Goal: Task Accomplishment & Management: Use online tool/utility

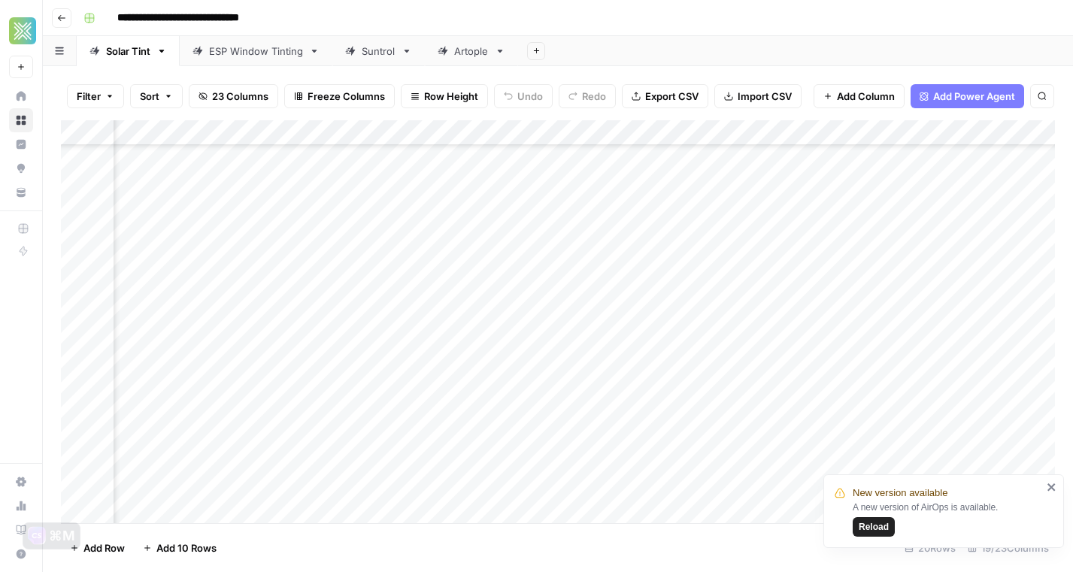
scroll to position [80, 1644]
click at [876, 527] on span "Reload" at bounding box center [874, 528] width 30 height 14
click at [335, 382] on div "Add Column" at bounding box center [558, 321] width 994 height 403
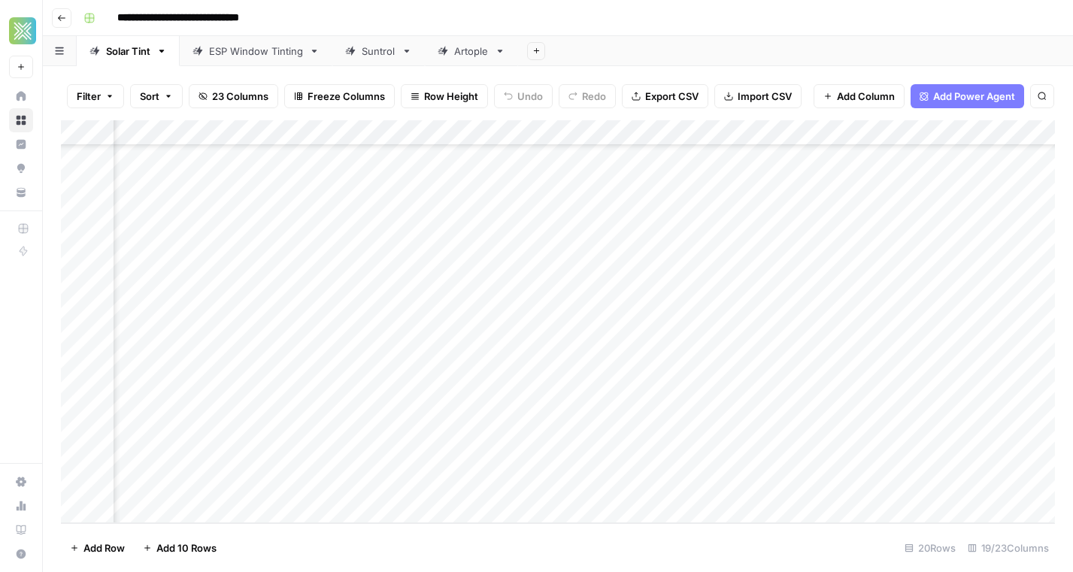
click at [982, 385] on div "Add Column" at bounding box center [558, 321] width 994 height 403
click at [653, 381] on div "Add Column" at bounding box center [558, 321] width 994 height 403
click at [342, 415] on div "Add Column" at bounding box center [558, 321] width 994 height 403
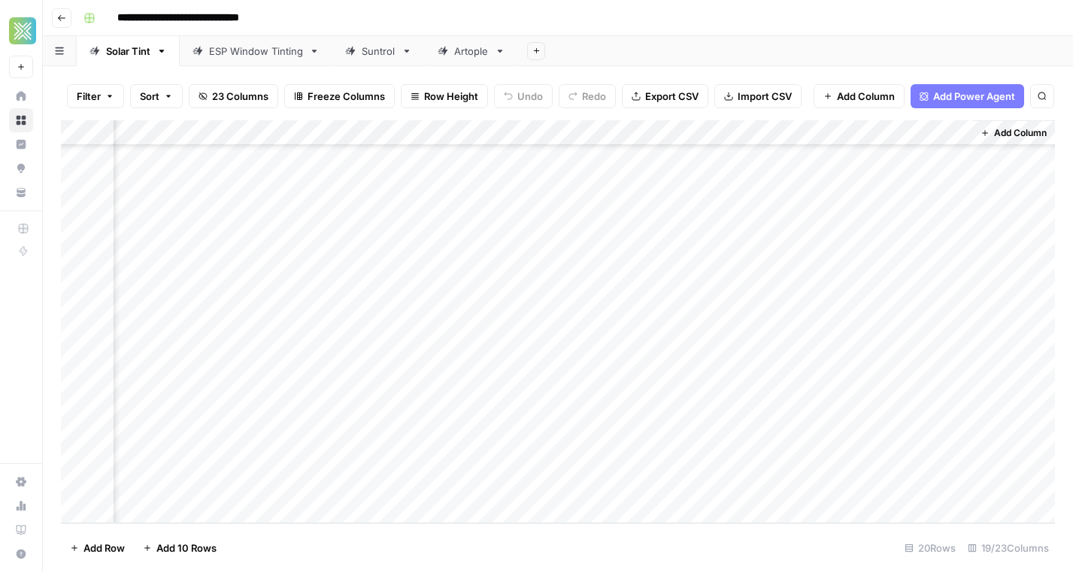
click at [867, 406] on div "Add Column" at bounding box center [558, 321] width 994 height 403
click at [607, 414] on div "Add Column" at bounding box center [558, 321] width 994 height 403
click at [637, 382] on div "Add Column" at bounding box center [558, 321] width 994 height 403
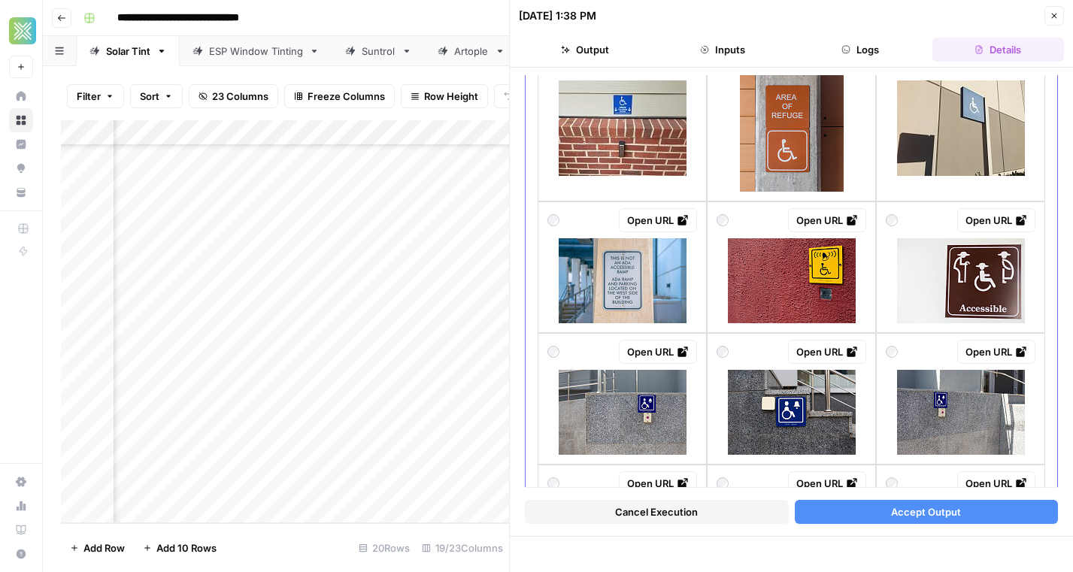
scroll to position [1197, 0]
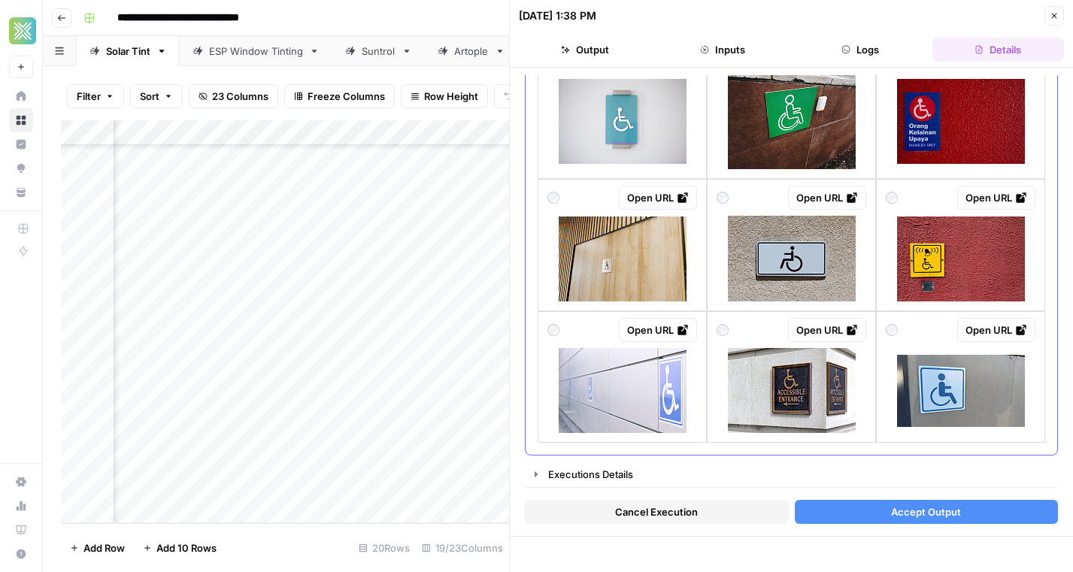
click at [741, 329] on div "Open URL" at bounding box center [792, 330] width 150 height 24
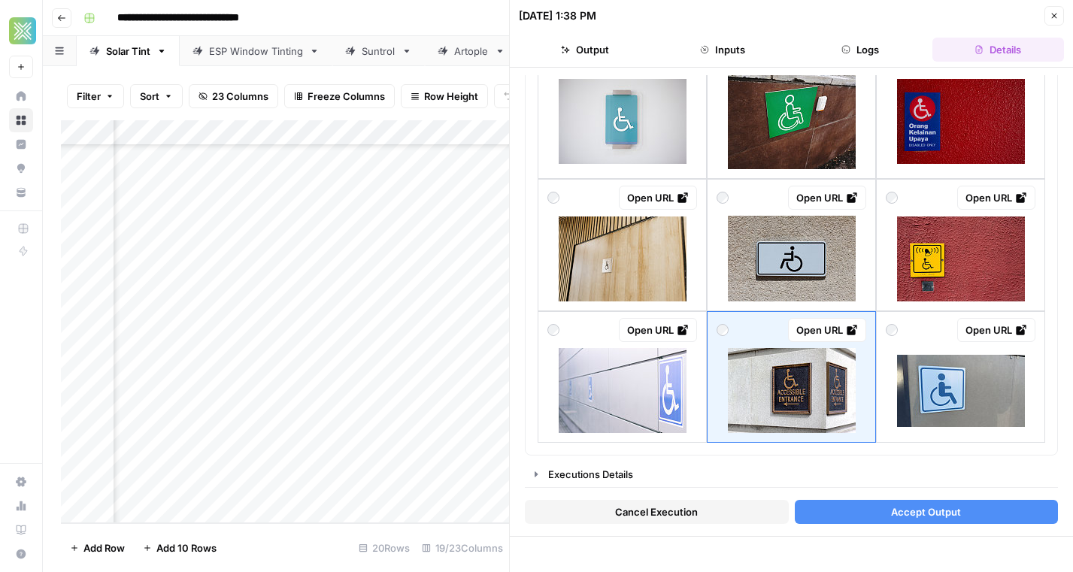
click at [924, 517] on span "Accept Output" at bounding box center [926, 512] width 70 height 15
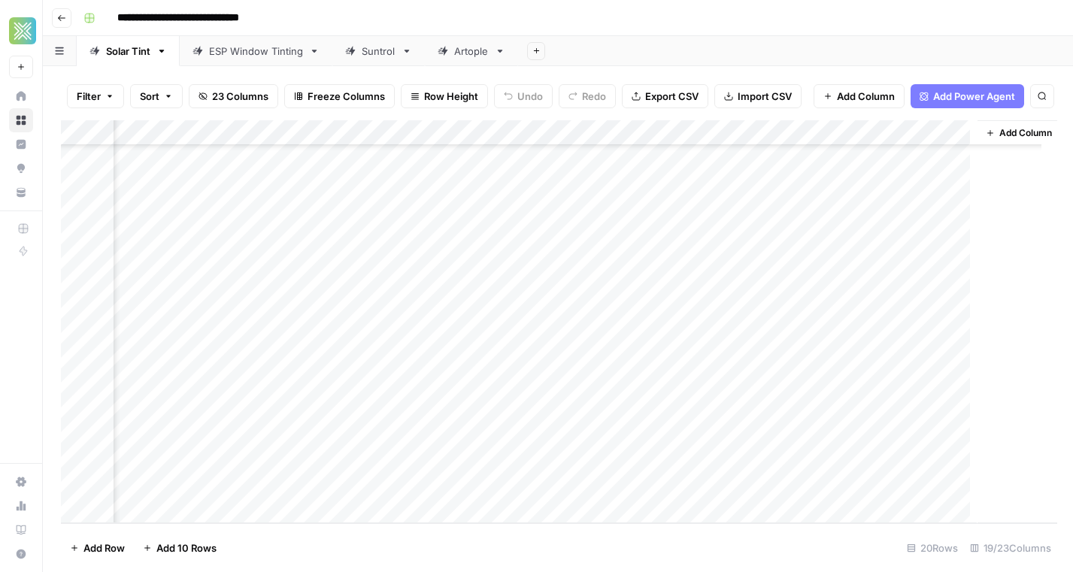
scroll to position [158, 2096]
click at [651, 408] on div "Add Column" at bounding box center [558, 321] width 994 height 403
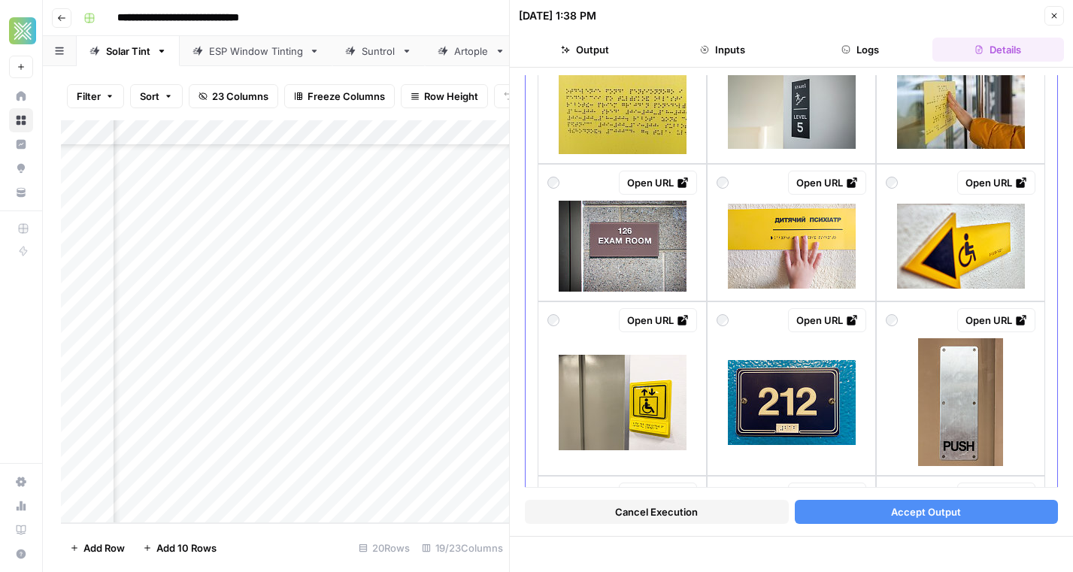
scroll to position [1031, 0]
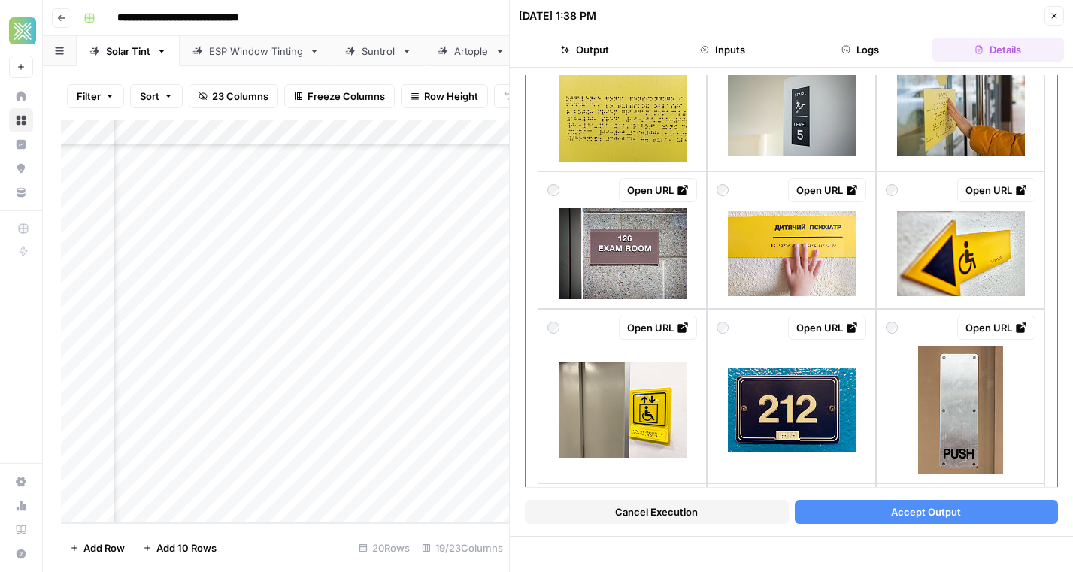
click at [915, 171] on div "Open URL" at bounding box center [960, 240] width 169 height 138
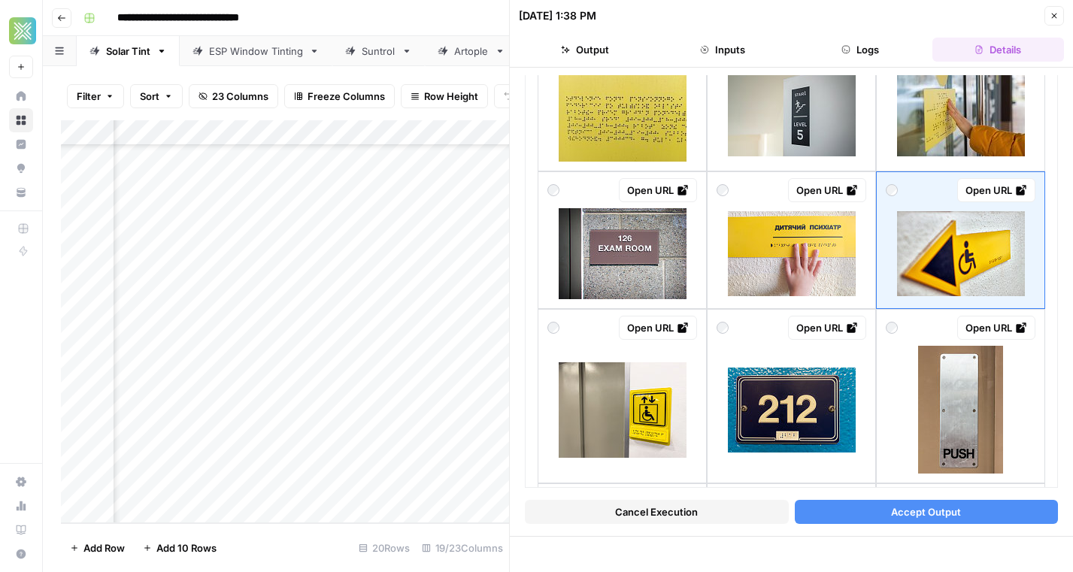
click at [882, 511] on button "Accept Output" at bounding box center [927, 512] width 264 height 24
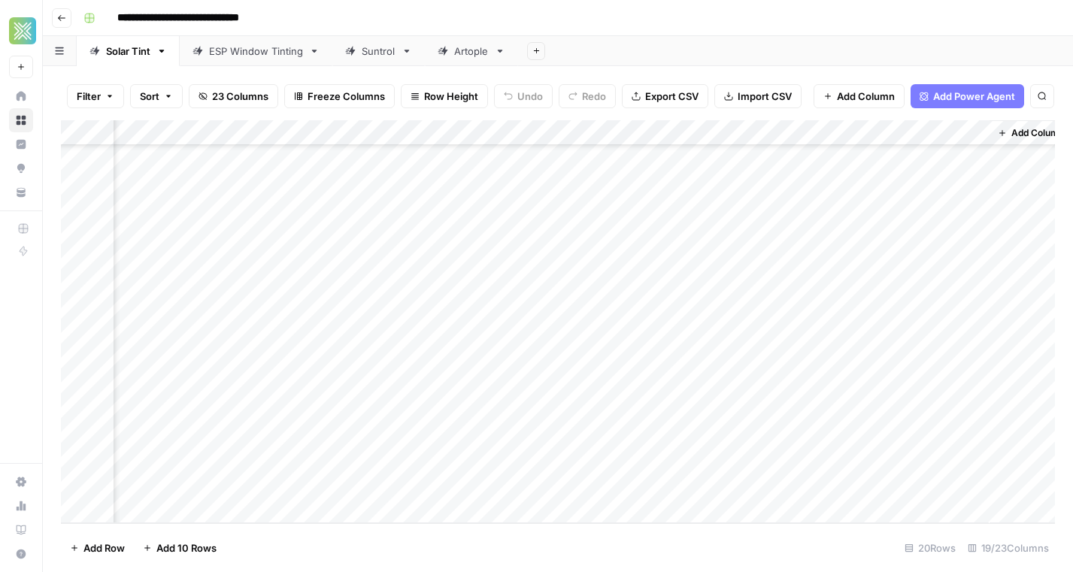
click at [416, 387] on div "Add Column" at bounding box center [558, 321] width 994 height 403
click at [498, 376] on div "Add Column" at bounding box center [558, 321] width 994 height 403
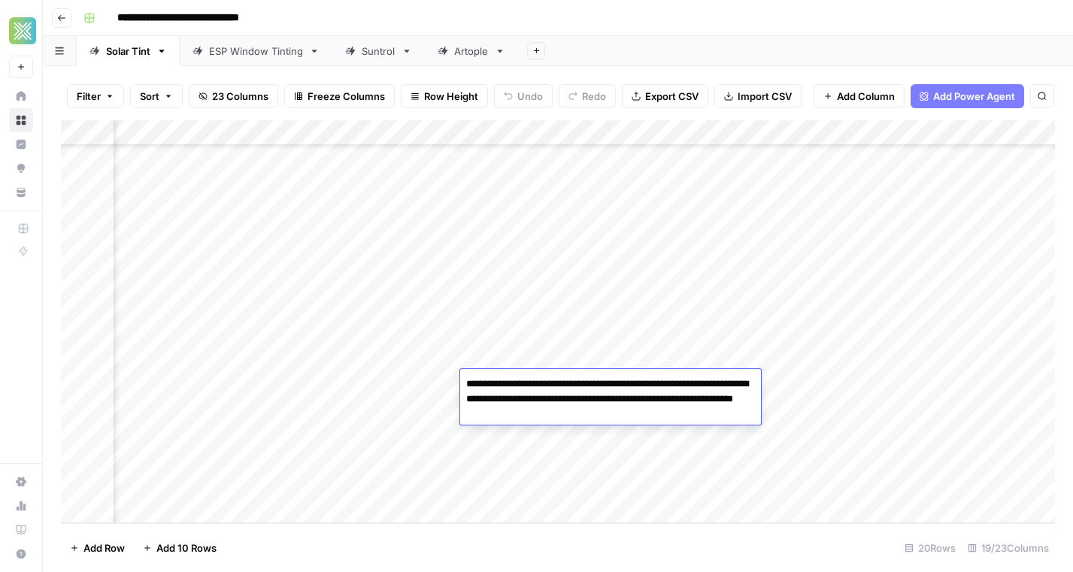
click at [717, 460] on div "Add Column" at bounding box center [558, 321] width 994 height 403
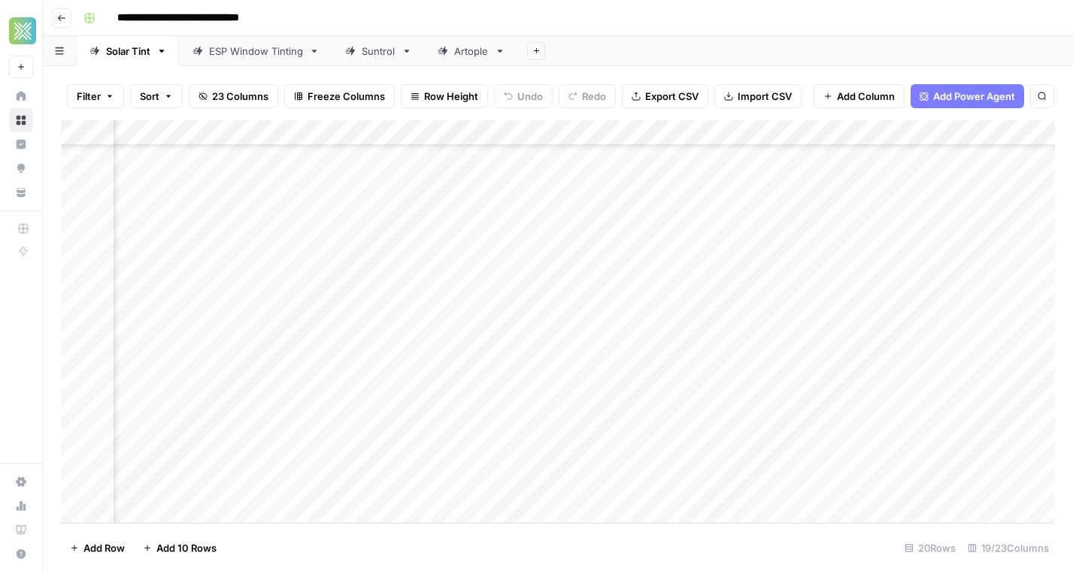
click at [770, 386] on div "Add Column" at bounding box center [558, 321] width 994 height 403
click at [850, 378] on div "Add Column" at bounding box center [558, 321] width 994 height 403
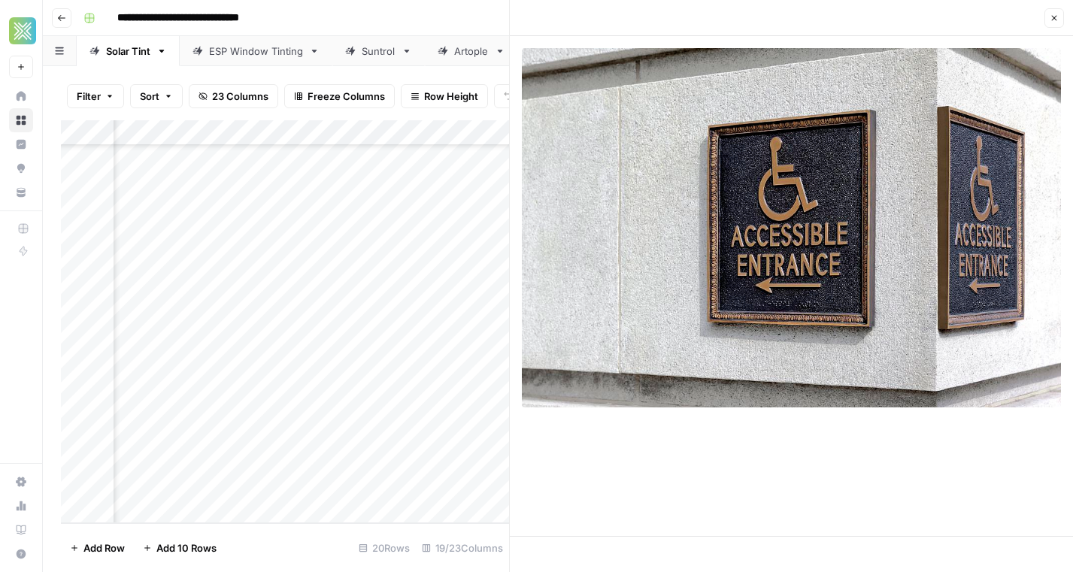
click at [1046, 12] on button "Close" at bounding box center [1055, 18] width 20 height 20
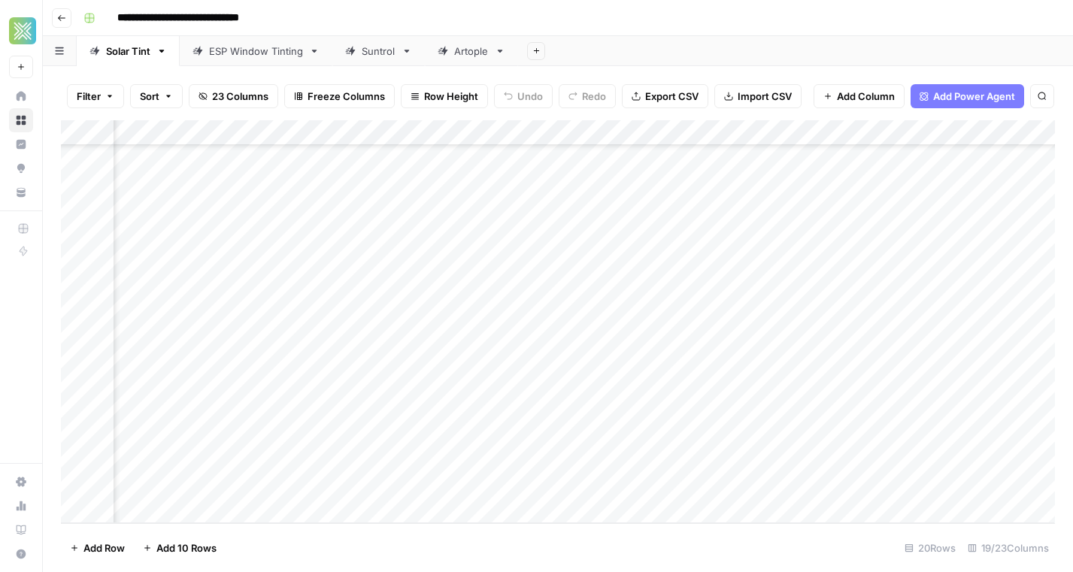
click at [848, 408] on div "Add Column" at bounding box center [558, 321] width 994 height 403
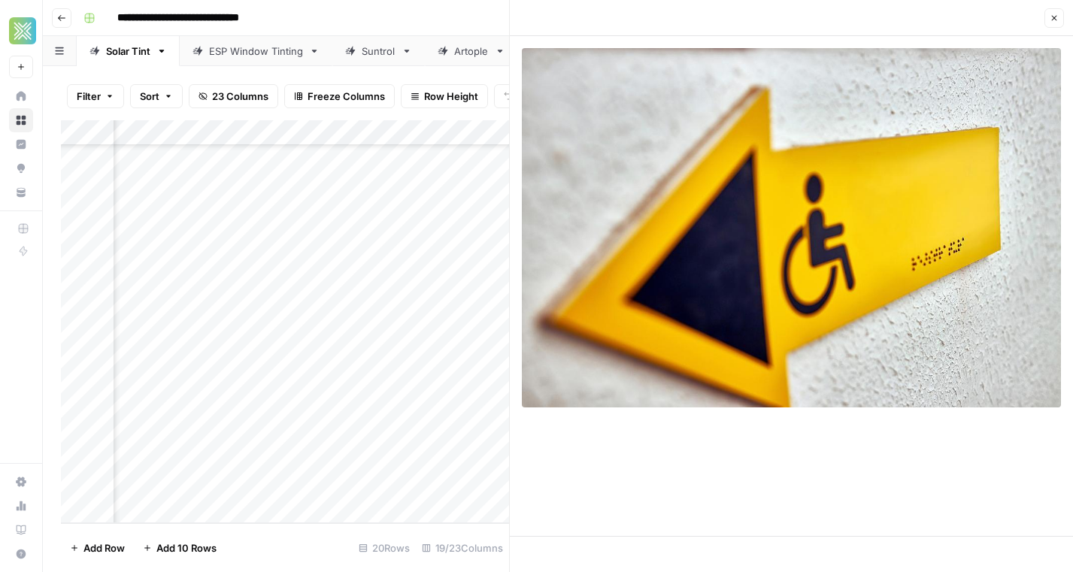
click at [1055, 8] on header "Close" at bounding box center [791, 18] width 563 height 36
click at [1055, 12] on button "Close" at bounding box center [1055, 18] width 20 height 20
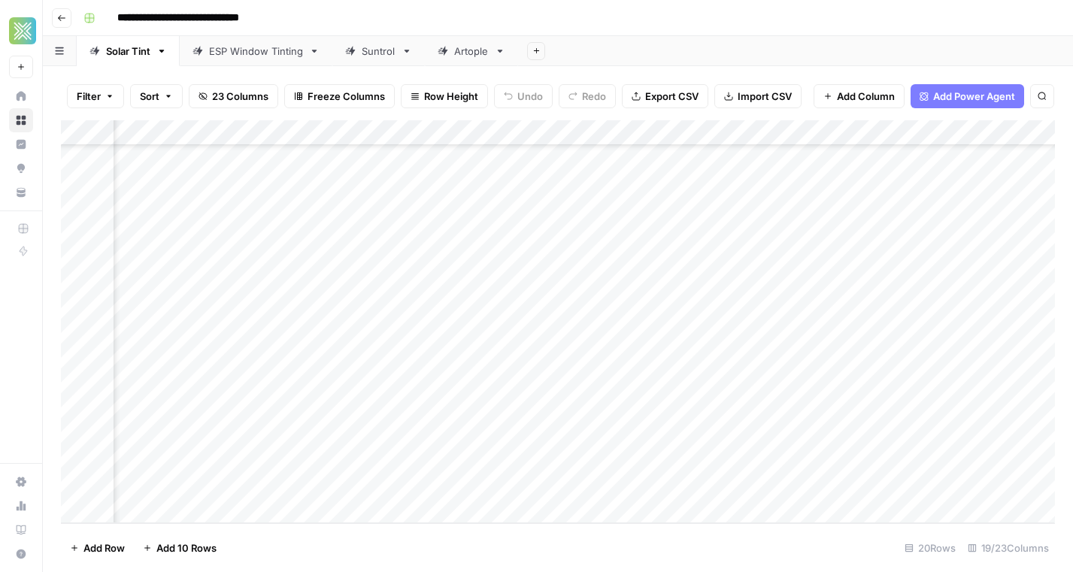
click at [536, 408] on div "Add Column" at bounding box center [558, 321] width 994 height 403
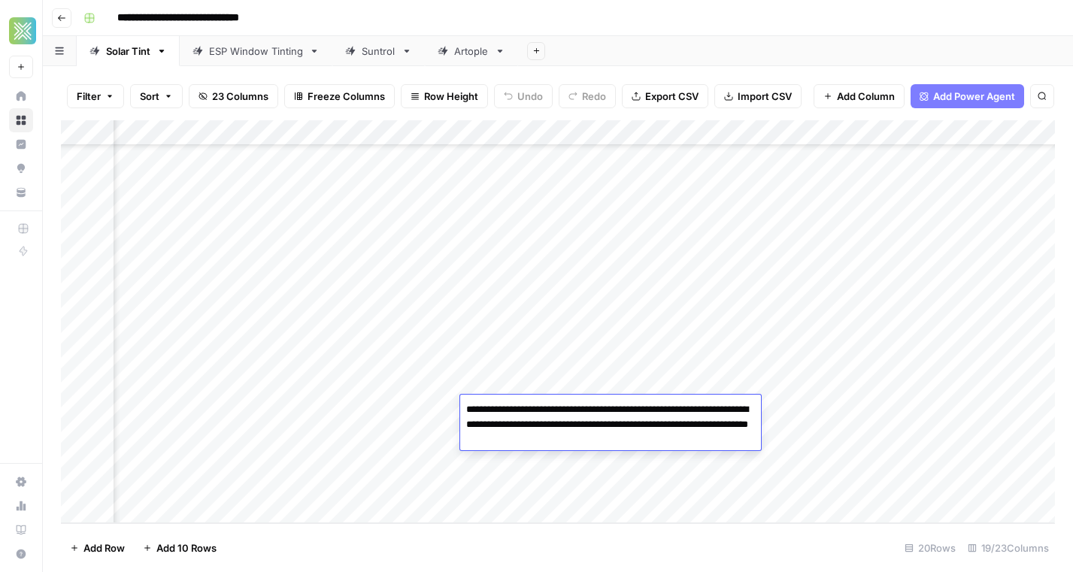
click at [411, 402] on div "Add Column" at bounding box center [558, 321] width 994 height 403
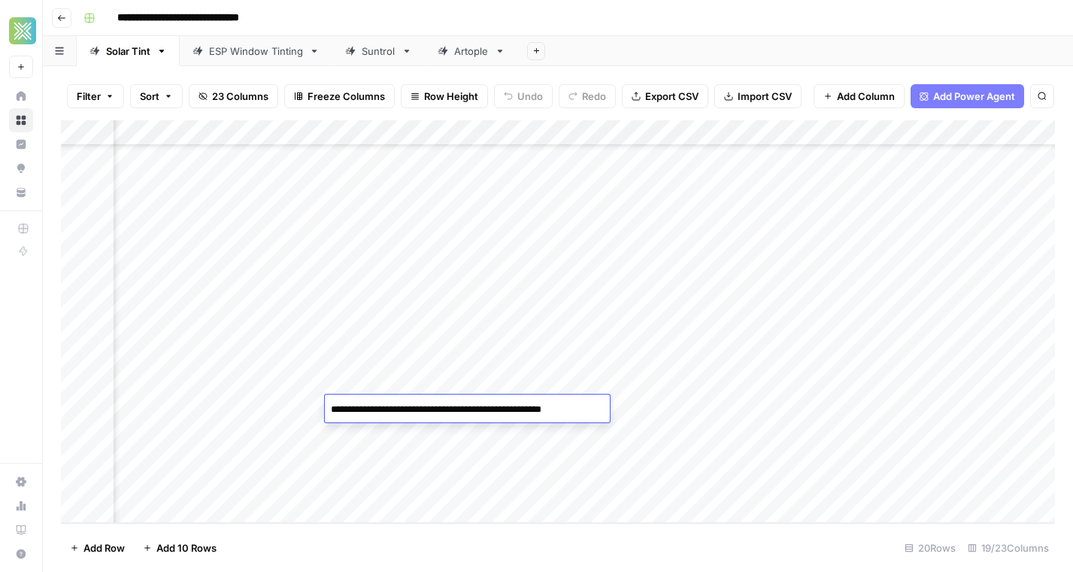
click at [277, 406] on div "Add Column" at bounding box center [558, 321] width 994 height 403
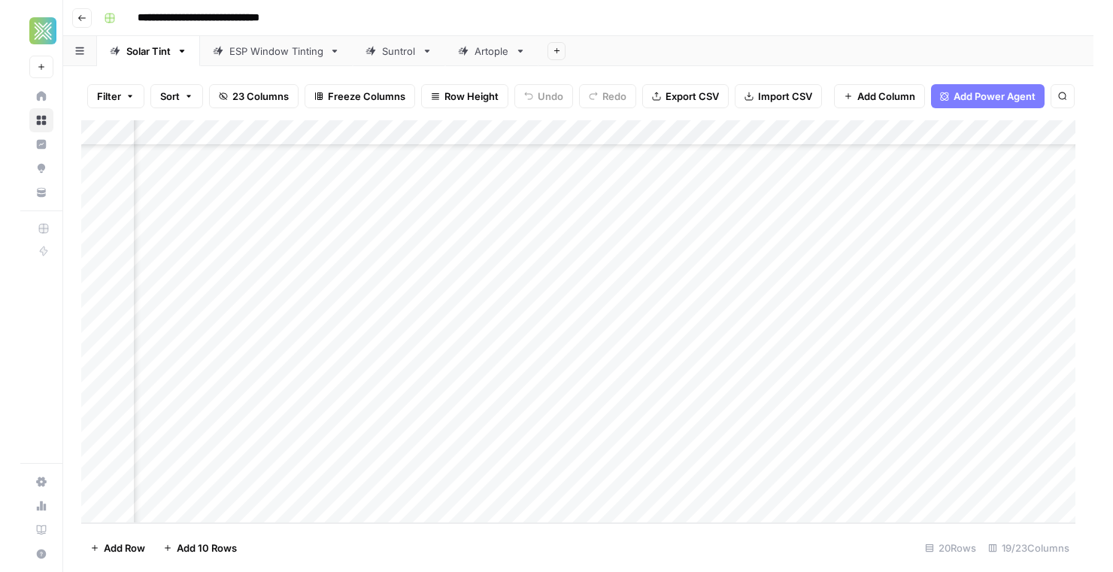
scroll to position [158, 542]
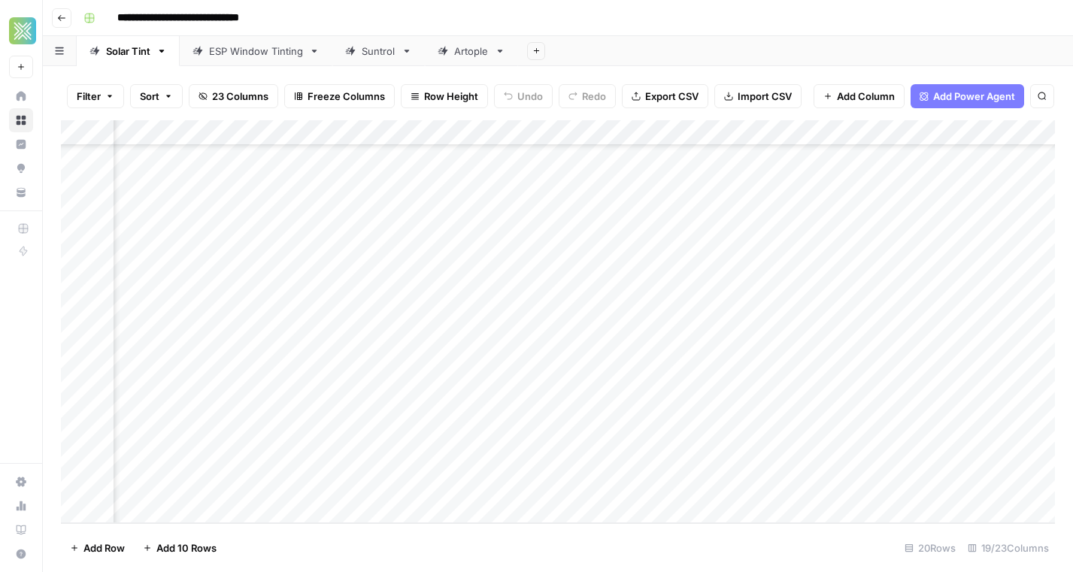
click at [288, 406] on div "Add Column" at bounding box center [558, 321] width 994 height 403
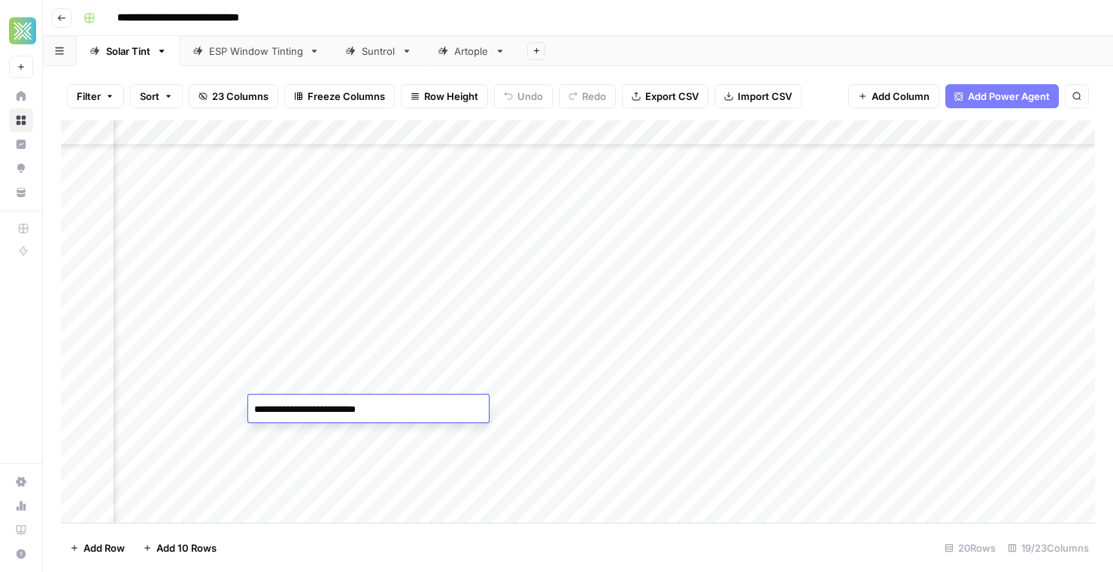
click at [477, 506] on div "Add Column" at bounding box center [578, 321] width 1034 height 403
click at [212, 486] on div "Add Column" at bounding box center [578, 321] width 1034 height 403
click at [235, 448] on div "Add Column" at bounding box center [578, 321] width 1034 height 403
click at [223, 455] on div "Add Column" at bounding box center [578, 321] width 1034 height 403
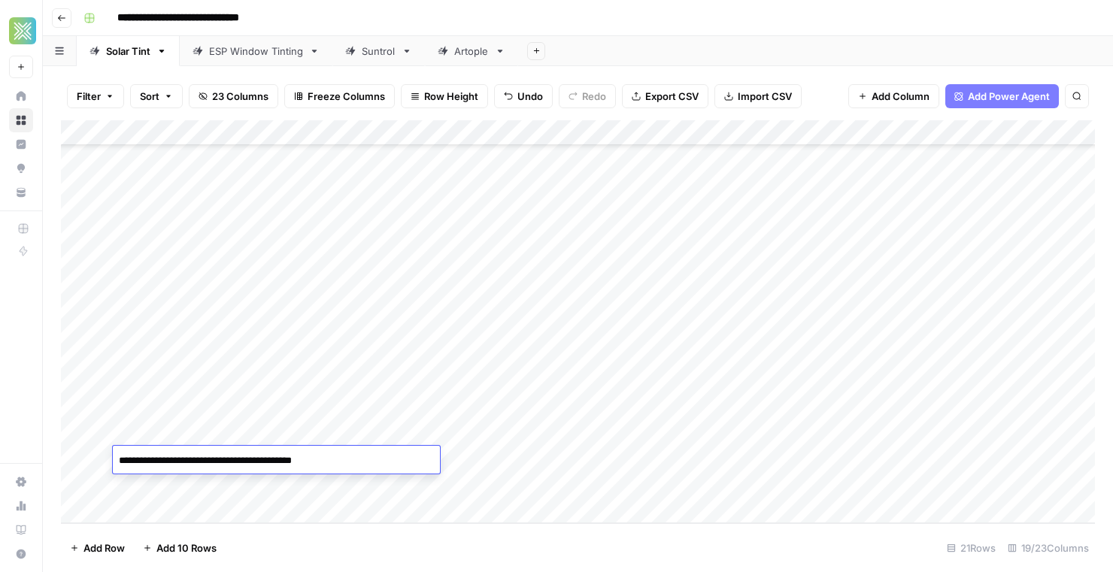
type textarea "**********"
click at [534, 462] on div "Add Column" at bounding box center [578, 321] width 1034 height 403
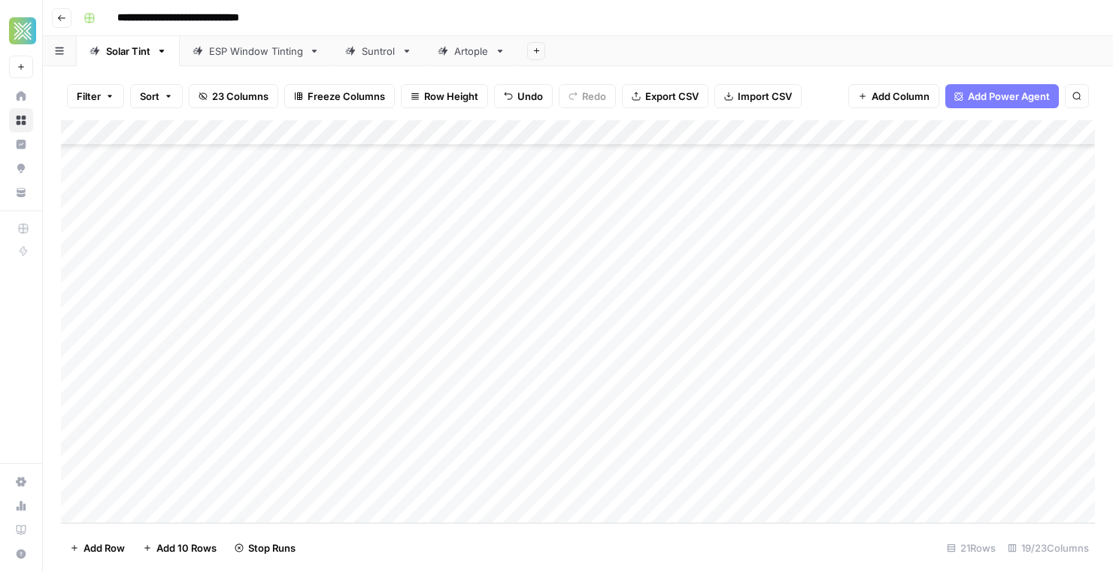
click at [242, 473] on div "Add Column" at bounding box center [578, 321] width 1034 height 403
type textarea "**********"
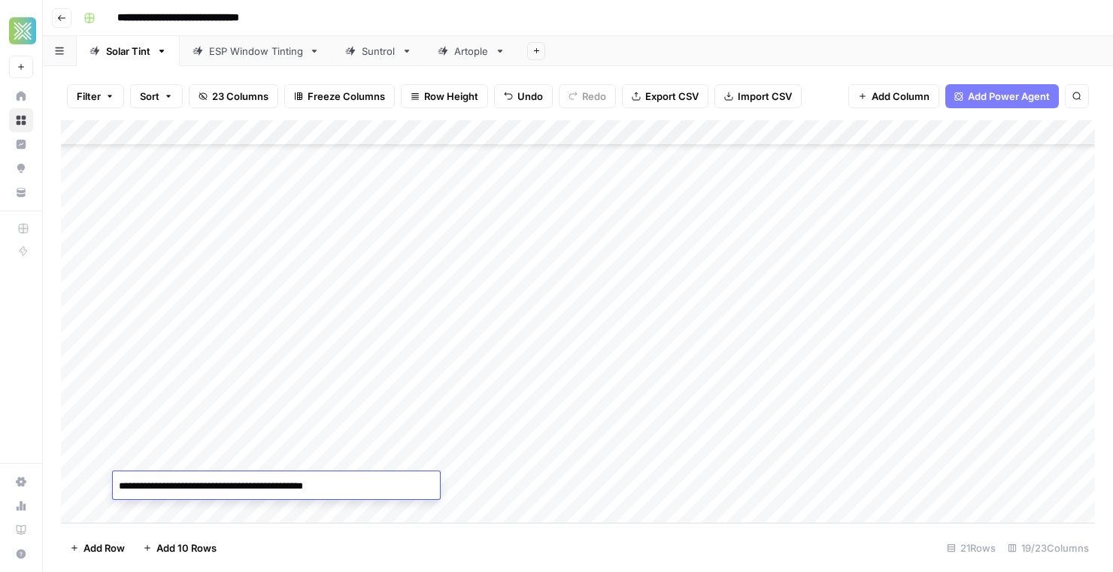
click at [493, 494] on div "Add Column" at bounding box center [578, 321] width 1034 height 403
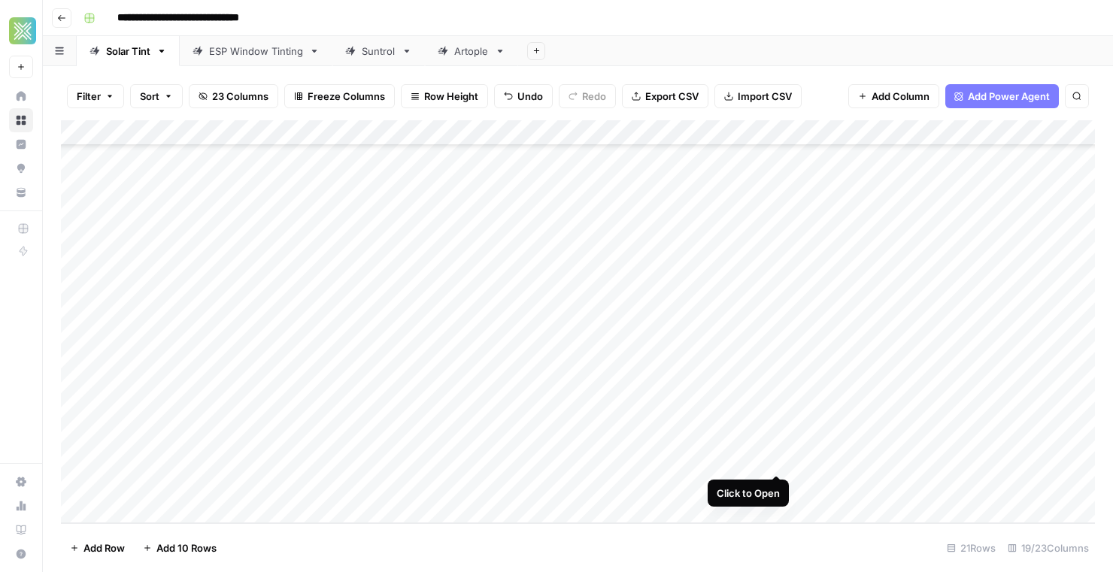
click at [780, 457] on div "Add Column" at bounding box center [578, 321] width 1034 height 403
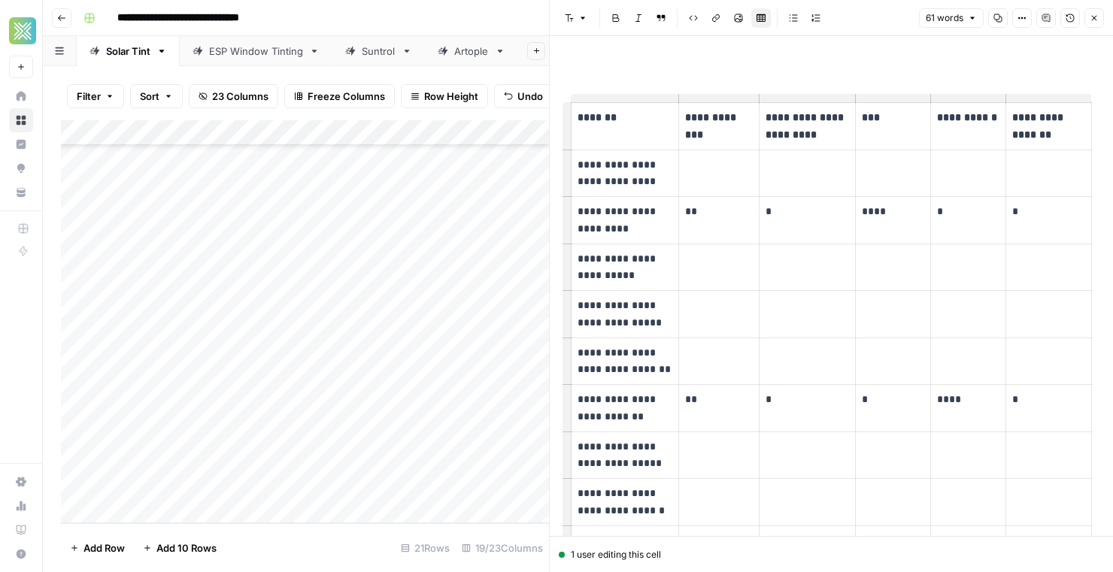
click at [652, 321] on p "**********" at bounding box center [625, 314] width 95 height 35
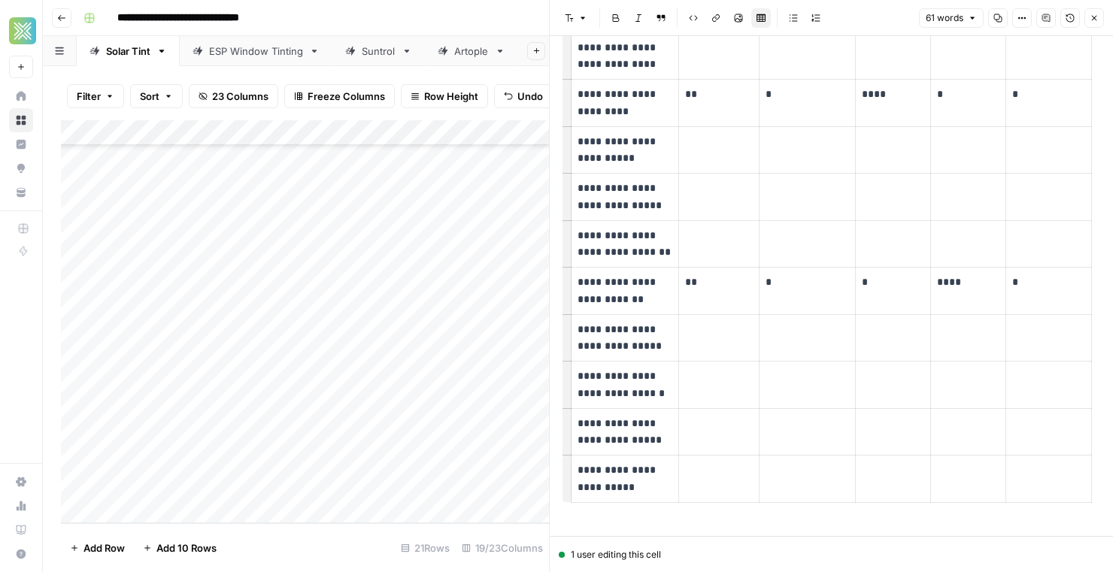
scroll to position [138, 0]
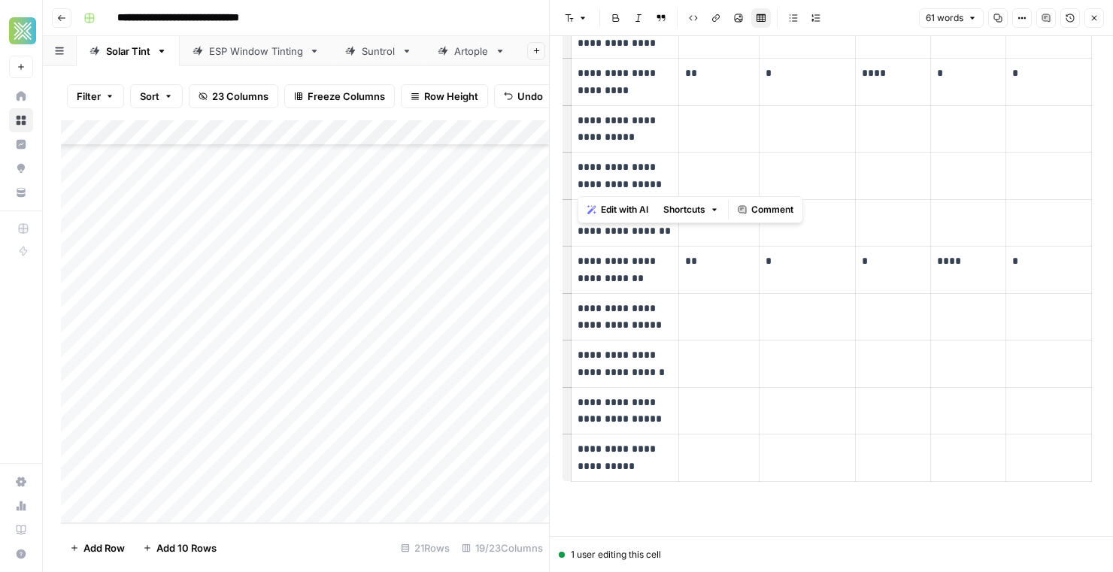
drag, startPoint x: 639, startPoint y: 186, endPoint x: 577, endPoint y: 167, distance: 64.5
click at [578, 167] on p "**********" at bounding box center [625, 176] width 95 height 35
copy p "**********"
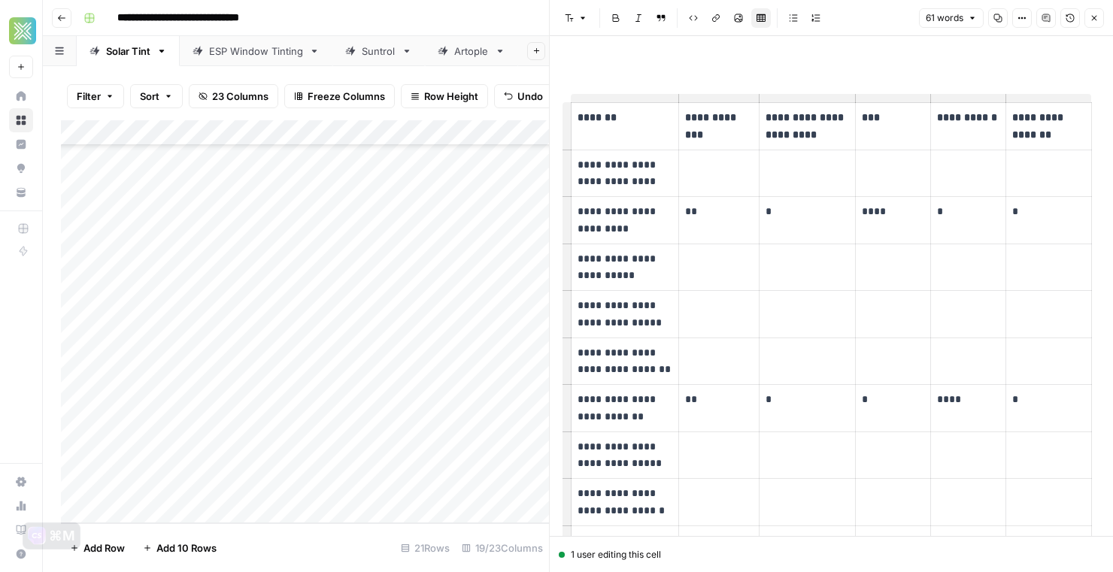
click at [1073, 23] on button "Close" at bounding box center [1095, 18] width 20 height 20
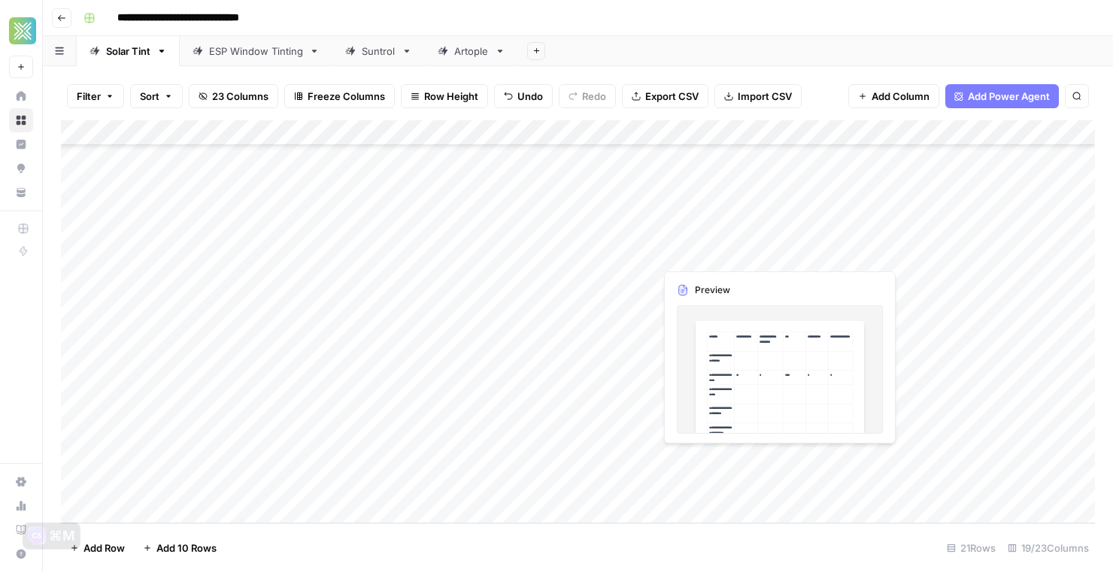
click at [829, 460] on div "Add Column" at bounding box center [578, 321] width 1034 height 403
type textarea "**********"
click at [682, 527] on footer "Add Row Add 10 Rows 21 Rows 19/23 Columns" at bounding box center [578, 548] width 1034 height 49
click at [980, 463] on div "Add Column" at bounding box center [578, 321] width 1034 height 403
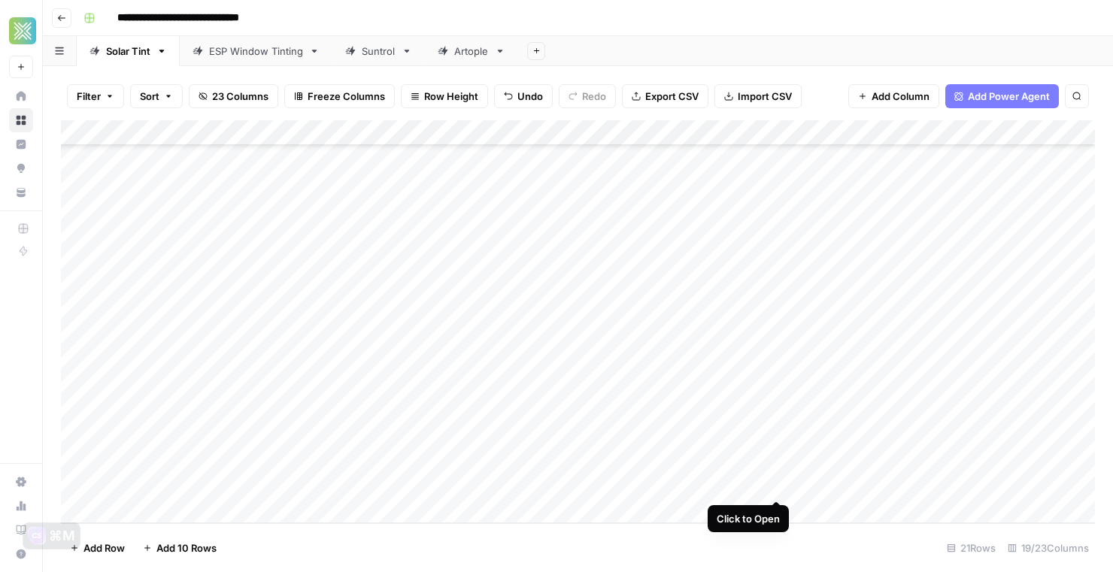
click at [778, 486] on div "Add Column" at bounding box center [578, 321] width 1034 height 403
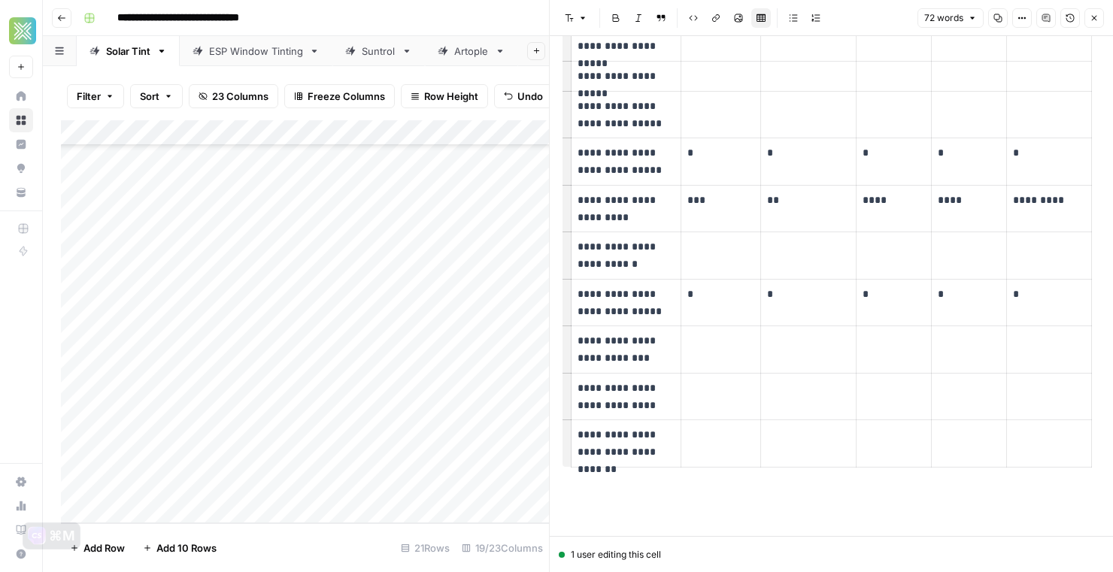
scroll to position [141, 0]
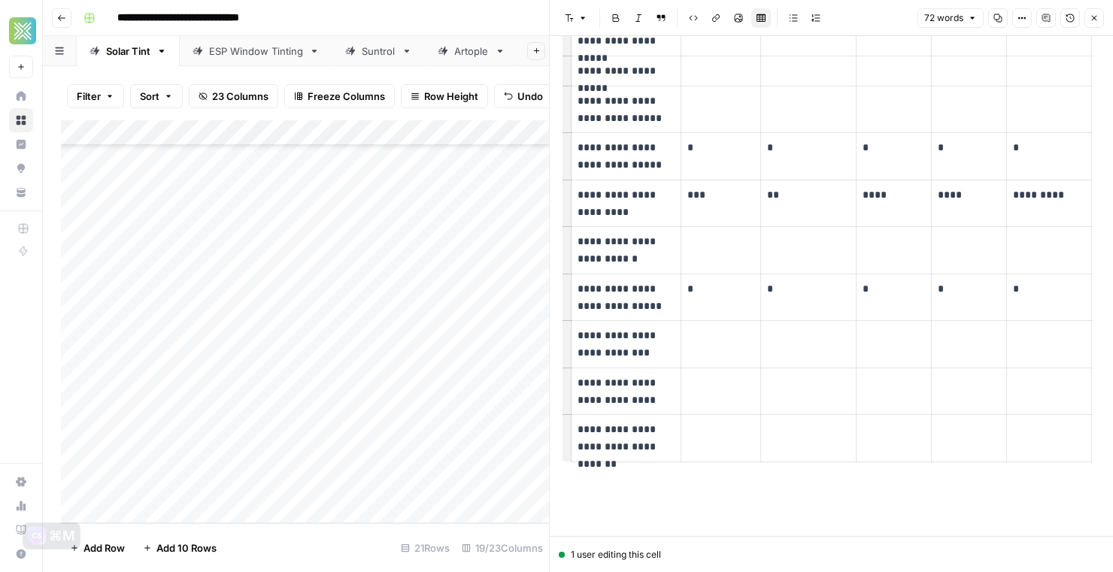
click at [666, 313] on p "**********" at bounding box center [626, 298] width 97 height 35
drag, startPoint x: 644, startPoint y: 208, endPoint x: 575, endPoint y: 187, distance: 72.3
click at [575, 187] on td "**********" at bounding box center [627, 203] width 110 height 47
copy p "**********"
click at [1073, 21] on icon "button" at bounding box center [1094, 18] width 9 height 9
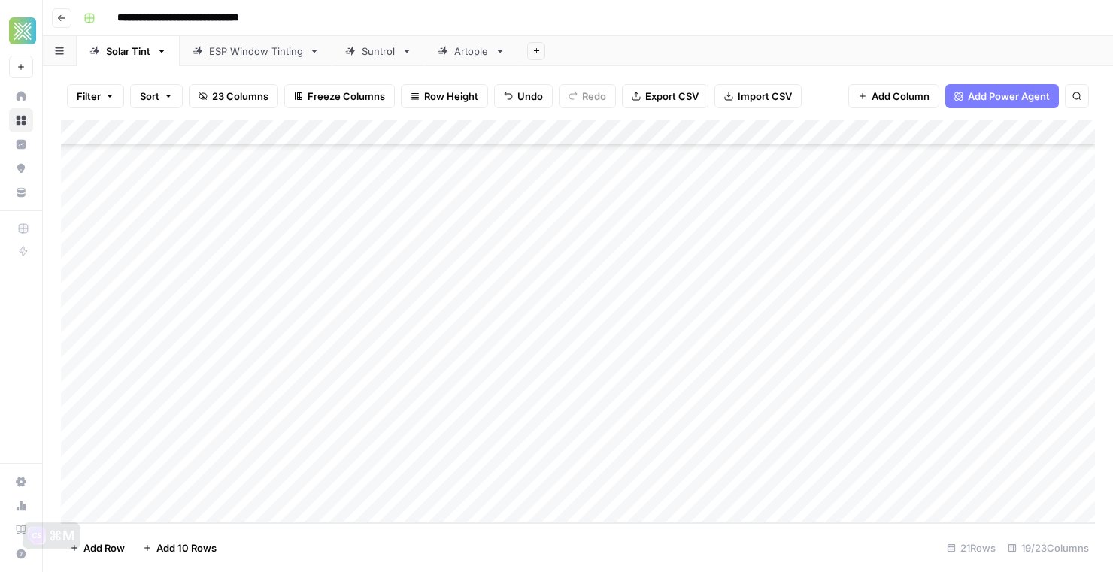
click at [822, 485] on div "Add Column" at bounding box center [578, 321] width 1034 height 403
type textarea "**********"
click at [873, 531] on footer "Add Row Add 10 Rows 21 Rows 19/23 Columns" at bounding box center [578, 548] width 1034 height 49
click at [963, 484] on div "Add Column" at bounding box center [578, 321] width 1034 height 403
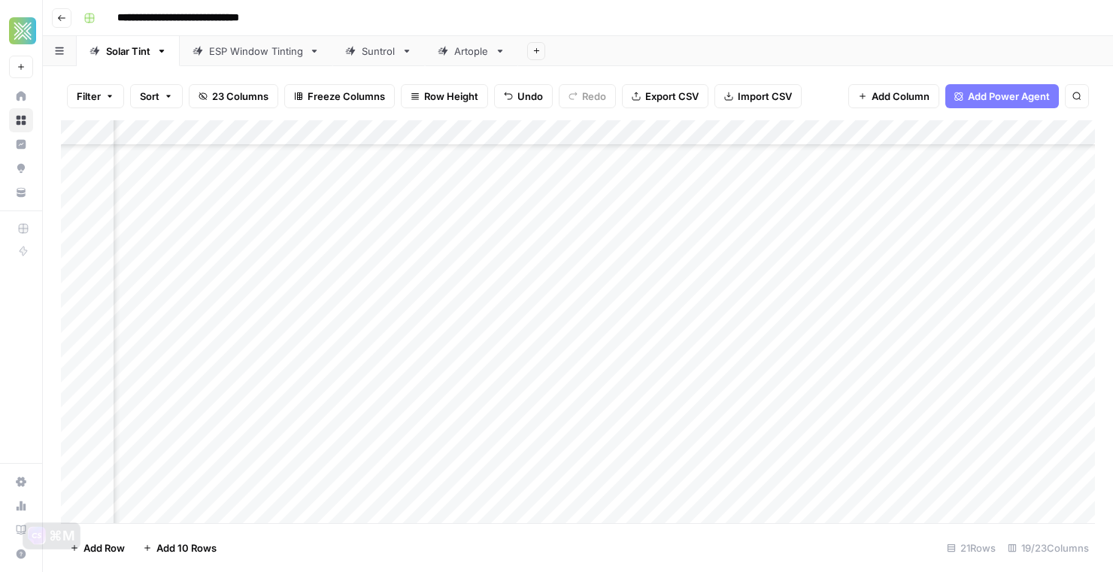
scroll to position [183, 1167]
click at [688, 457] on div "Add Column" at bounding box center [578, 321] width 1034 height 403
click at [734, 488] on div "Add Column" at bounding box center [578, 321] width 1034 height 403
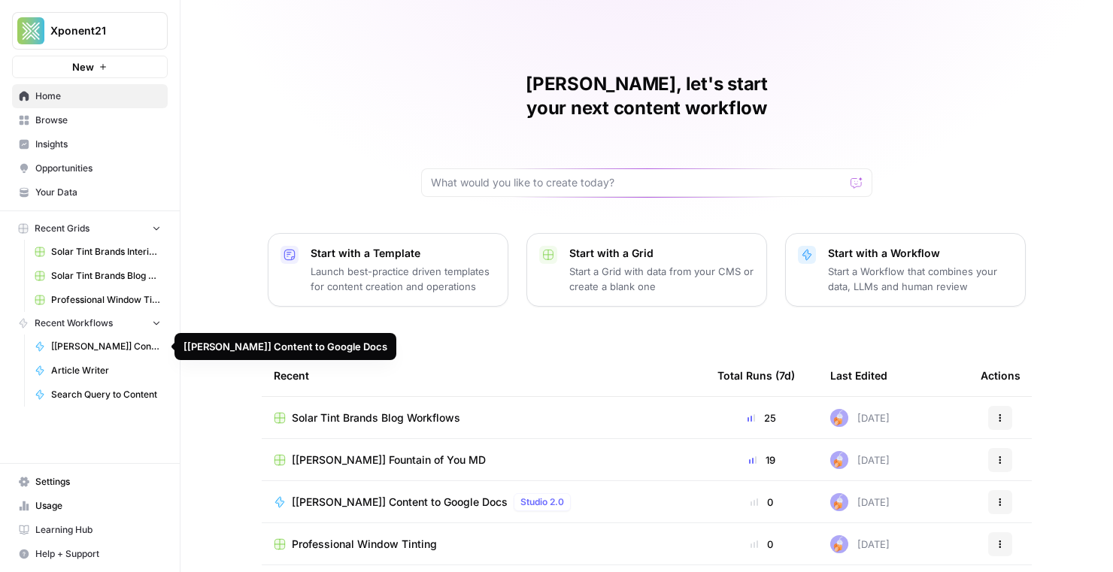
click at [90, 351] on span "[[PERSON_NAME]] Content to Google Docs" at bounding box center [106, 347] width 110 height 14
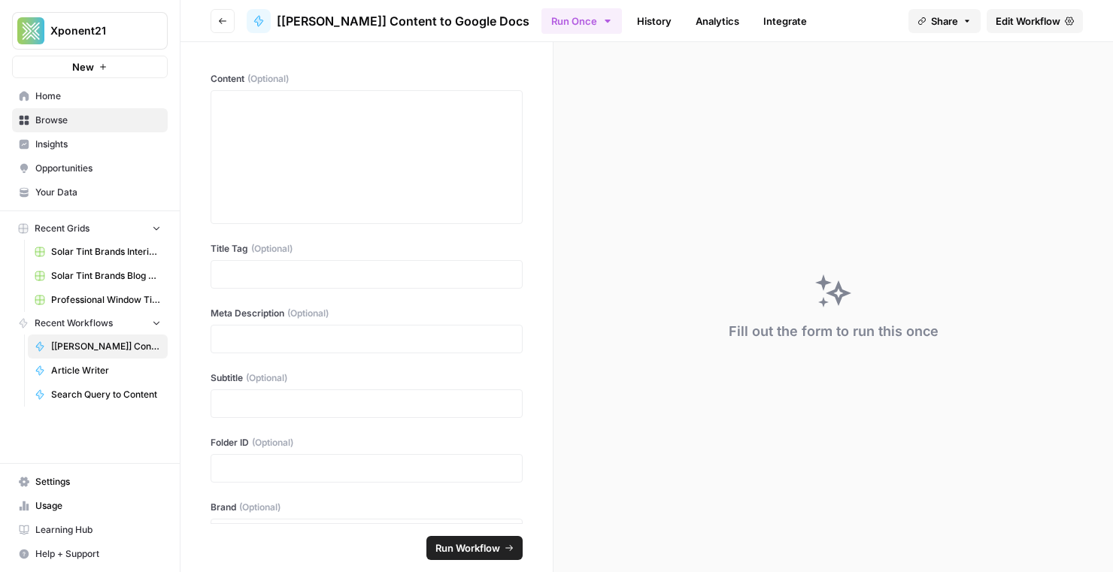
click at [221, 23] on icon "button" at bounding box center [223, 21] width 8 height 6
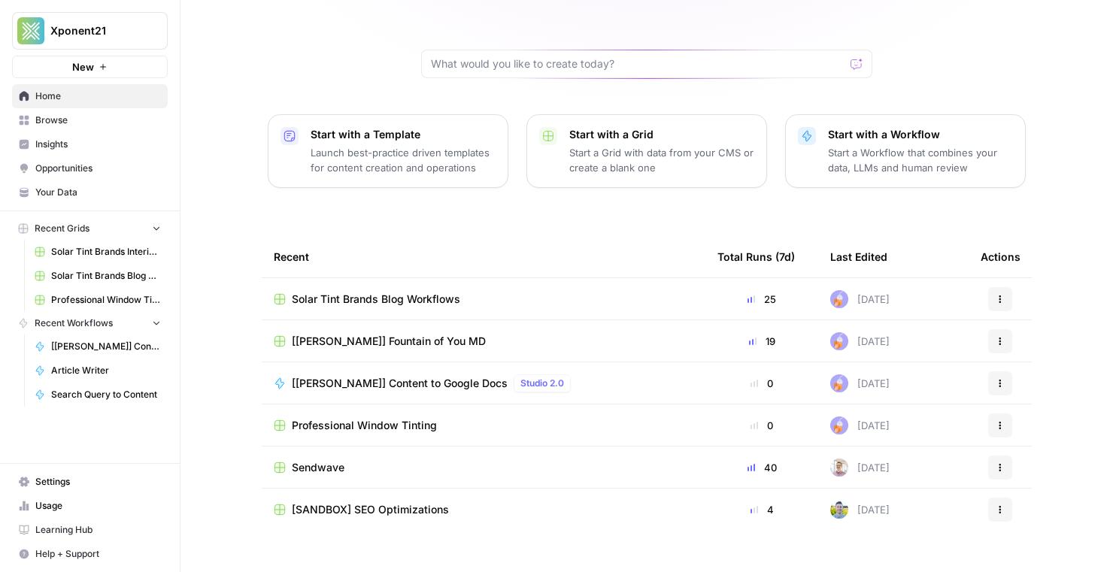
scroll to position [120, 0]
click at [444, 333] on div "[[PERSON_NAME]] Fountain of You MD" at bounding box center [484, 340] width 420 height 15
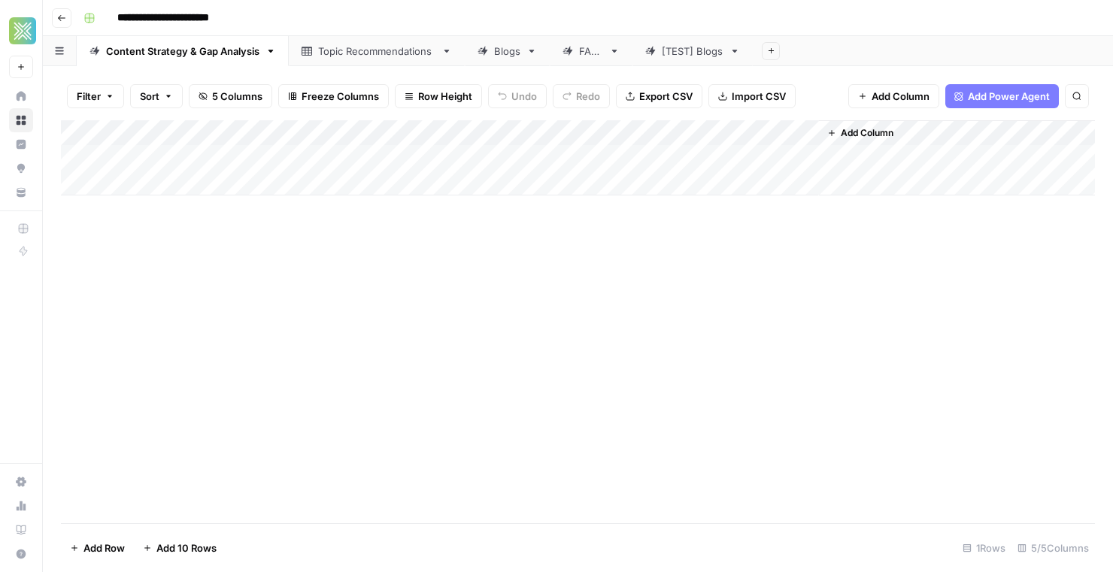
click at [512, 54] on div "Blogs" at bounding box center [507, 51] width 26 height 15
click at [314, 285] on div "Add Column" at bounding box center [578, 321] width 1034 height 403
click at [870, 288] on div "Add Column" at bounding box center [578, 321] width 1034 height 403
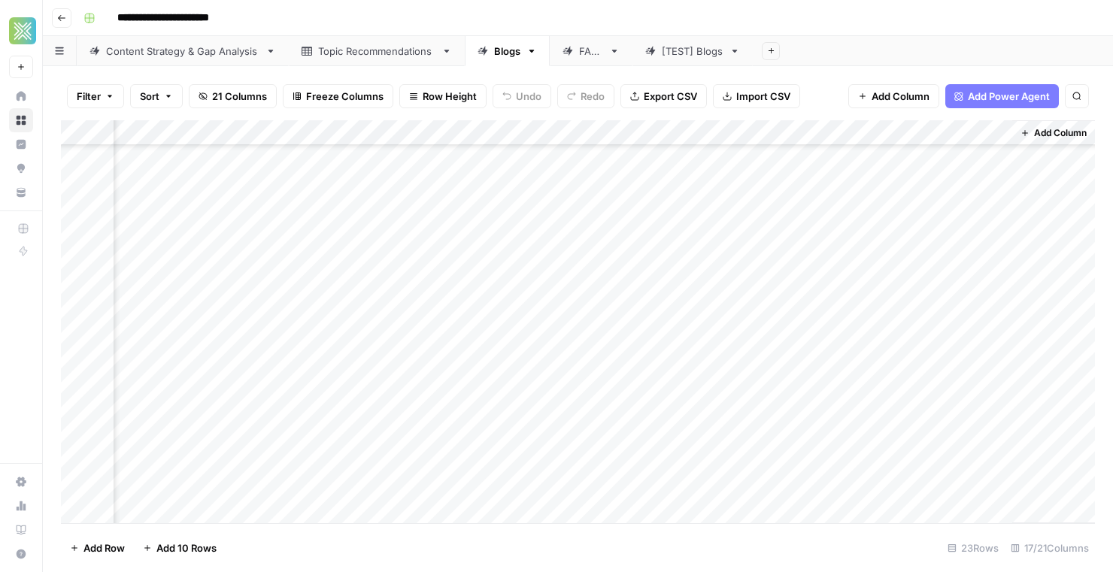
click at [870, 288] on div "Add Column" at bounding box center [578, 321] width 1034 height 403
click at [308, 294] on div "Add Column" at bounding box center [578, 321] width 1034 height 403
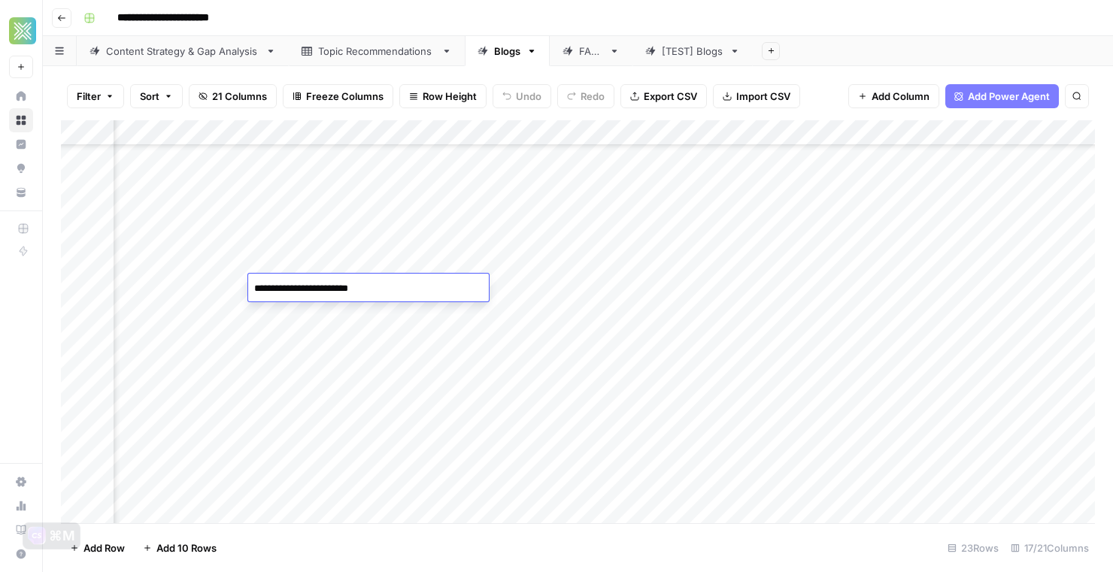
click at [578, 290] on div "Add Column" at bounding box center [578, 321] width 1034 height 403
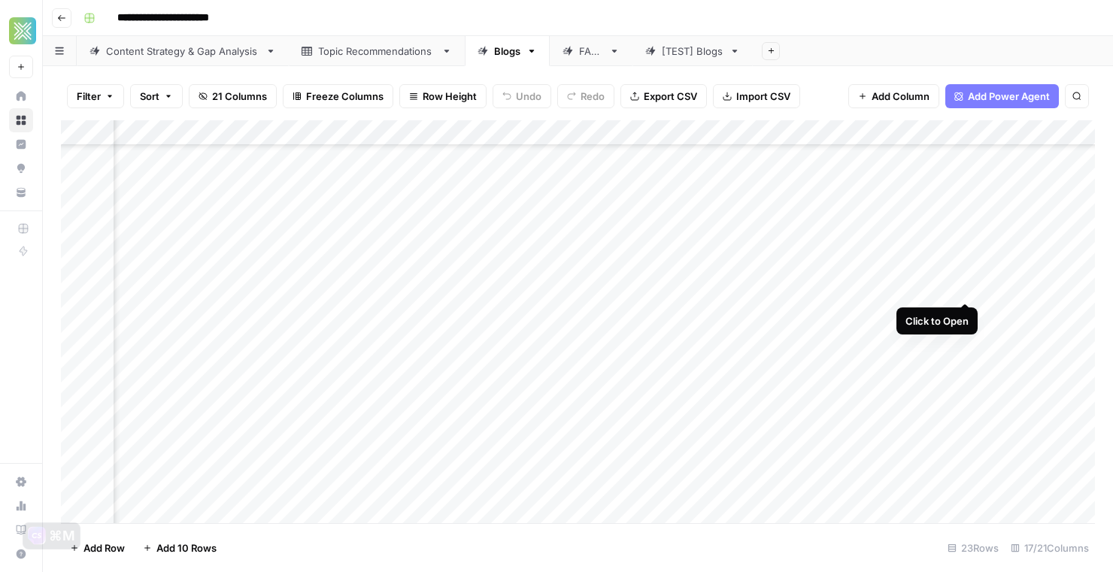
click at [966, 289] on div "Add Column" at bounding box center [578, 321] width 1034 height 403
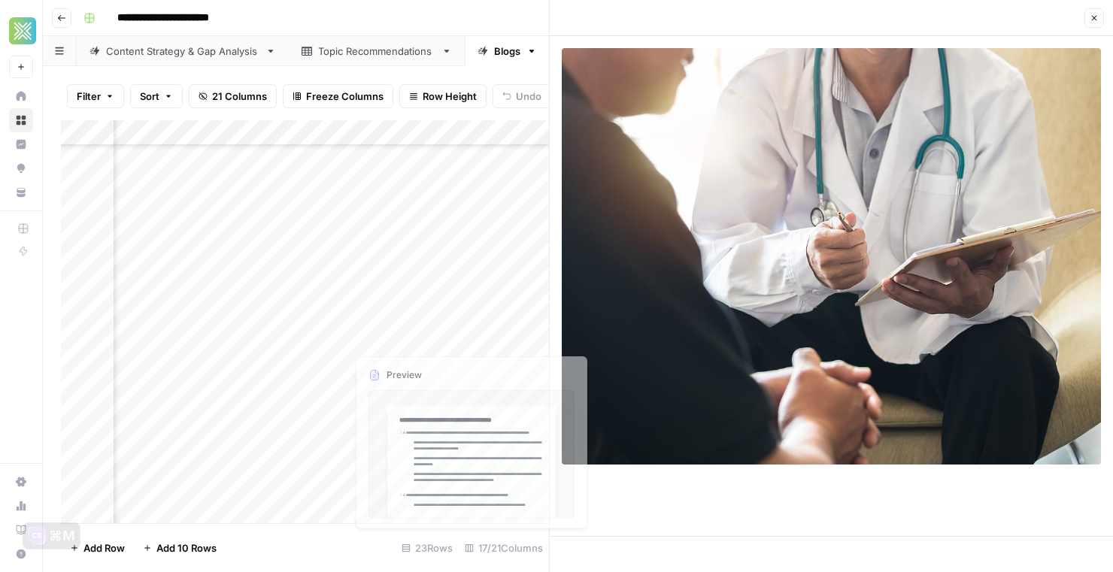
scroll to position [202, 1464]
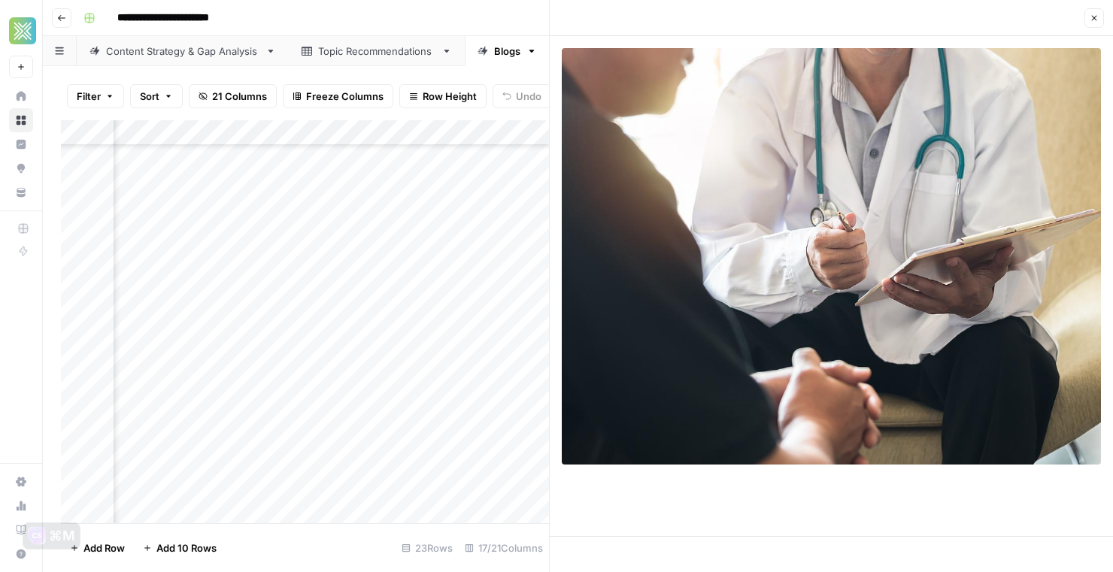
click at [1098, 19] on icon "button" at bounding box center [1094, 18] width 9 height 9
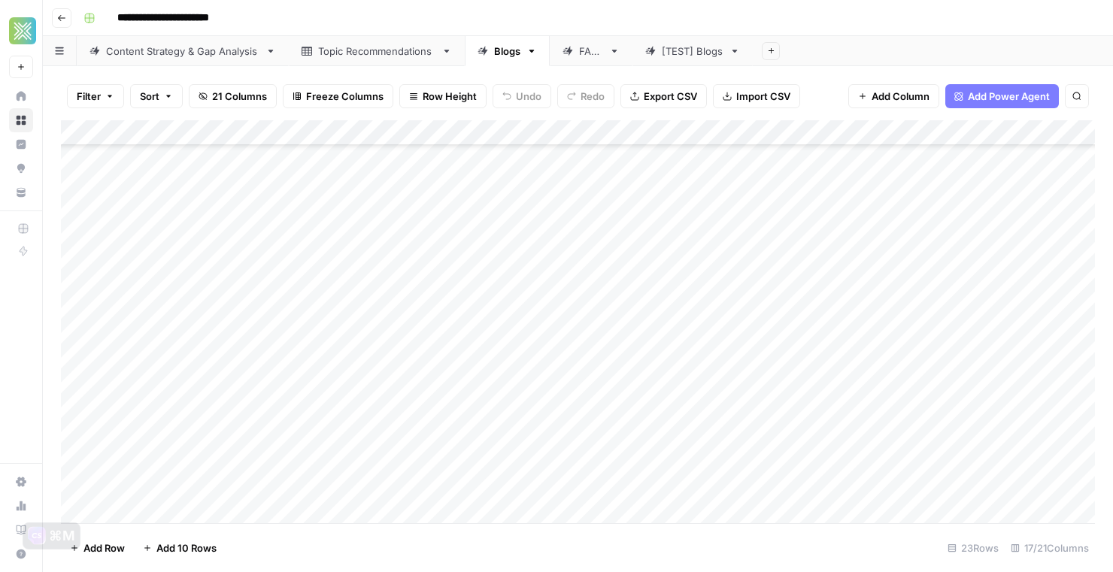
scroll to position [202, 0]
click at [268, 316] on div "Add Column" at bounding box center [578, 321] width 1034 height 403
click at [934, 311] on div "Add Column" at bounding box center [578, 321] width 1034 height 403
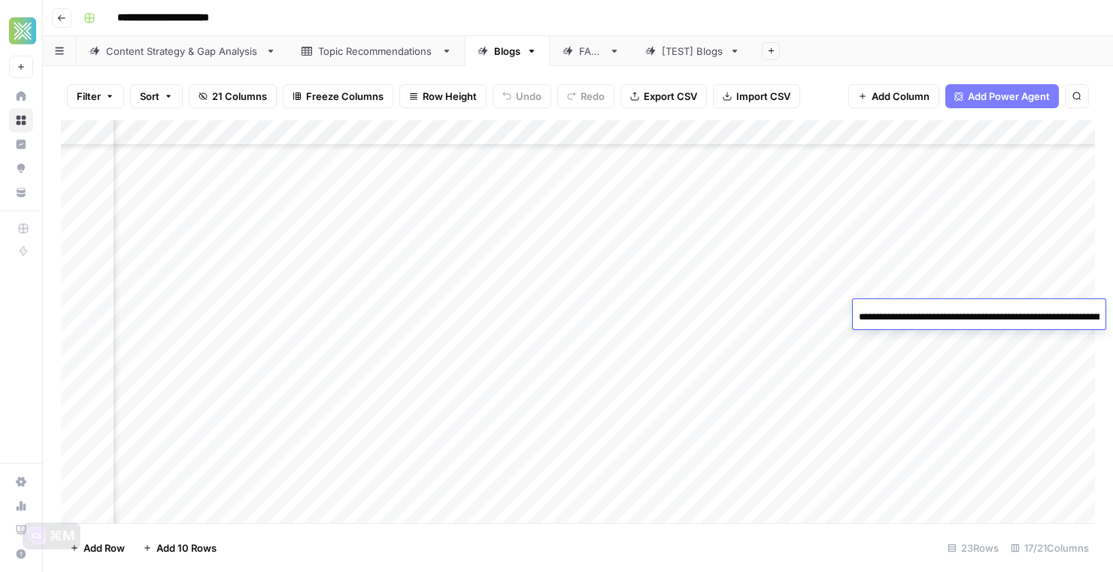
scroll to position [0, 211]
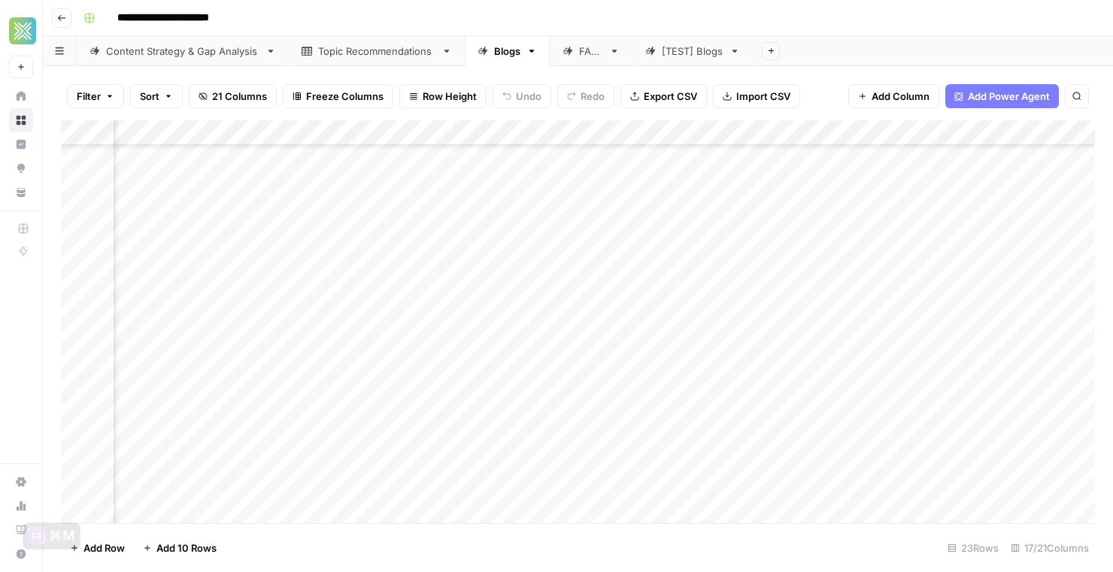
click at [870, 418] on div "Add Column" at bounding box center [578, 321] width 1034 height 403
click at [257, 318] on div "Add Column" at bounding box center [578, 321] width 1034 height 403
click at [1082, 311] on div "Add Column" at bounding box center [578, 321] width 1034 height 403
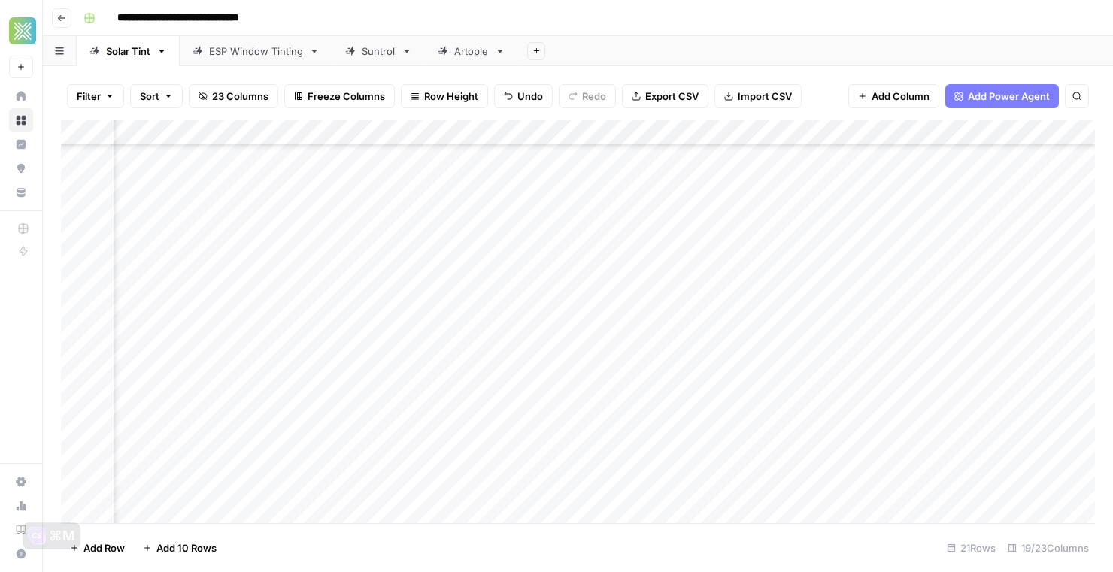
scroll to position [183, 2074]
click at [886, 460] on div "Add Column" at bounding box center [578, 321] width 1034 height 403
click at [886, 490] on div "Add Column" at bounding box center [578, 321] width 1034 height 403
click at [624, 462] on div "Add Column" at bounding box center [578, 321] width 1034 height 403
click at [622, 489] on div "Add Column" at bounding box center [578, 321] width 1034 height 403
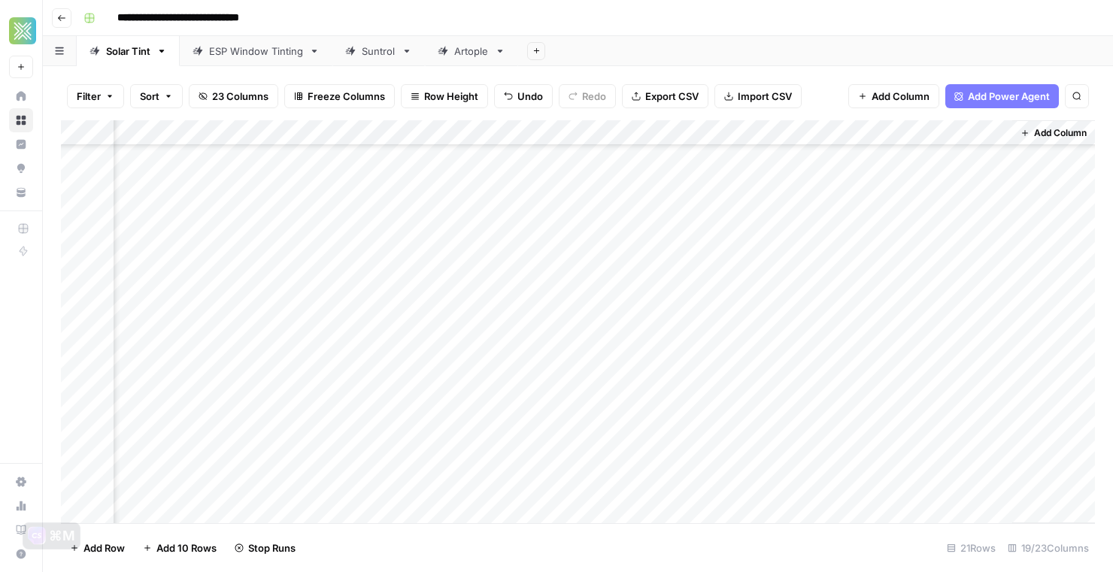
click at [622, 404] on div "Add Column" at bounding box center [578, 321] width 1034 height 403
click at [675, 435] on div "Add Column" at bounding box center [578, 321] width 1034 height 403
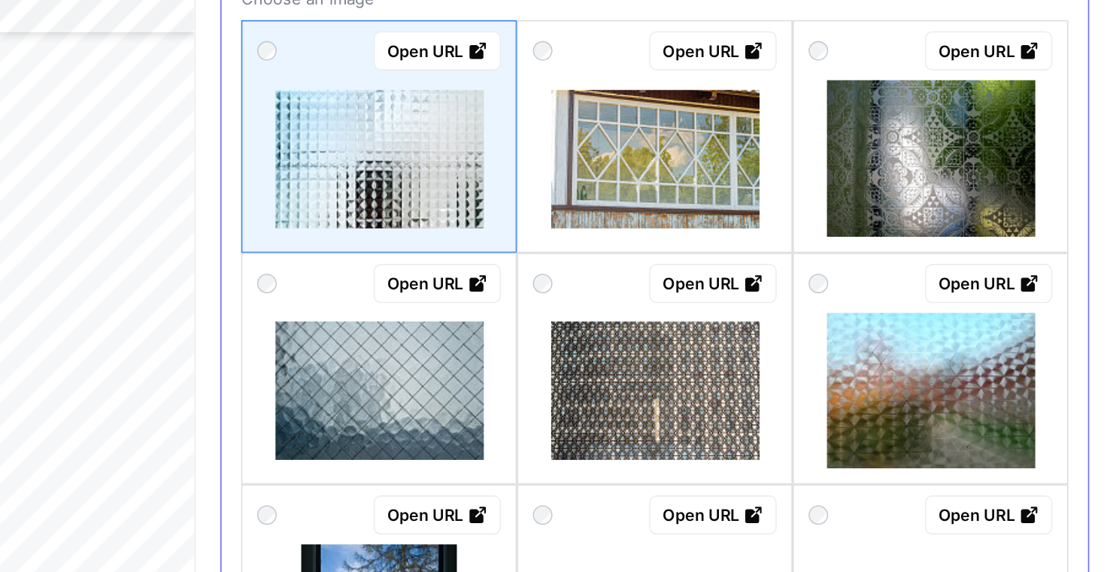
scroll to position [50, 0]
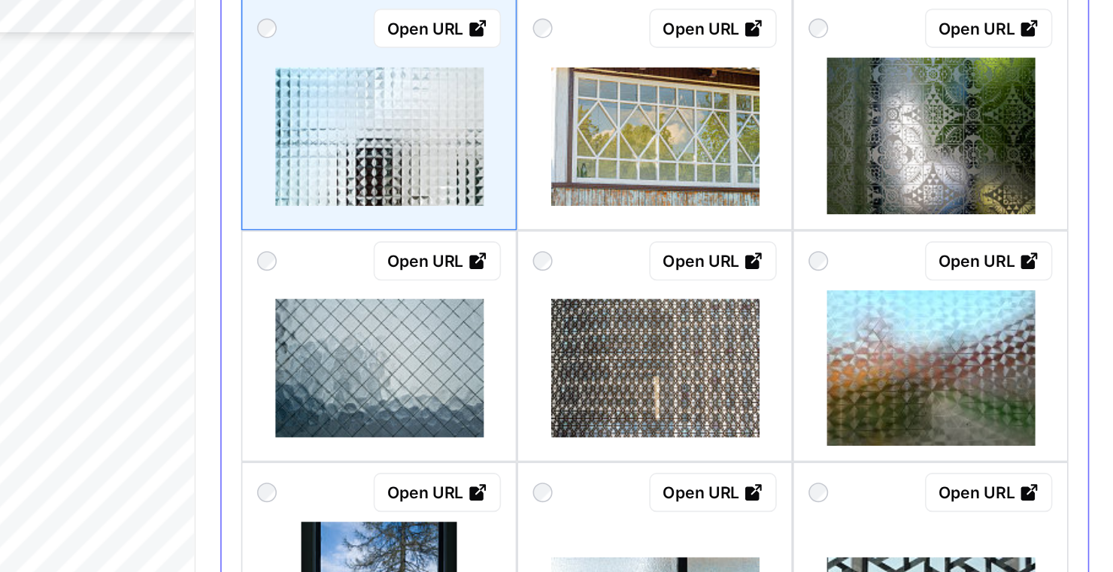
click at [964, 311] on img at bounding box center [1001, 351] width 128 height 96
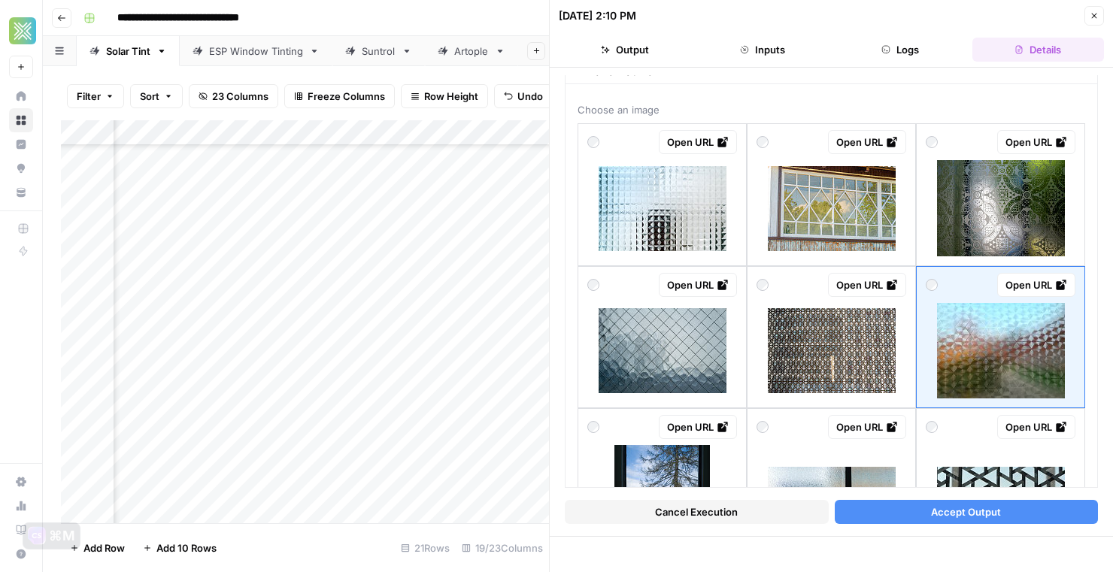
click at [887, 513] on button "Accept Output" at bounding box center [967, 512] width 264 height 24
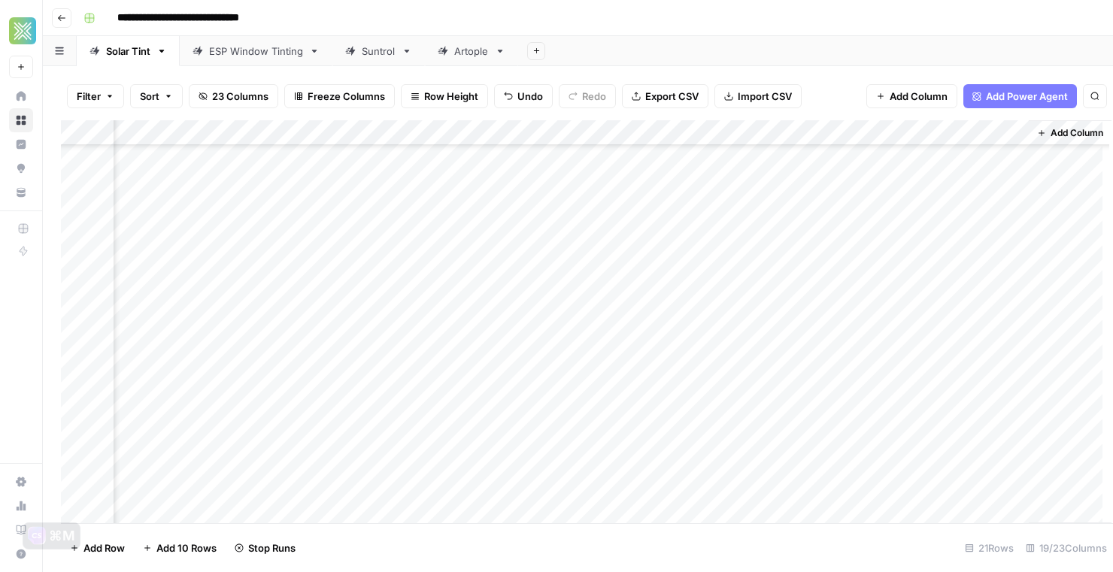
scroll to position [183, 2056]
click at [691, 404] on div "Add Column" at bounding box center [578, 321] width 1034 height 403
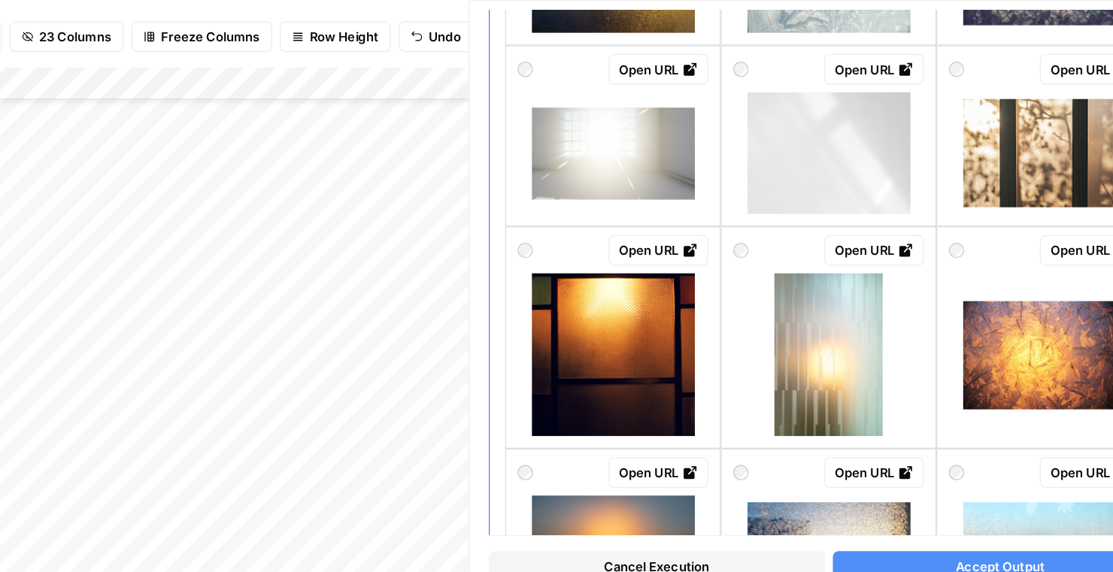
scroll to position [1161, 0]
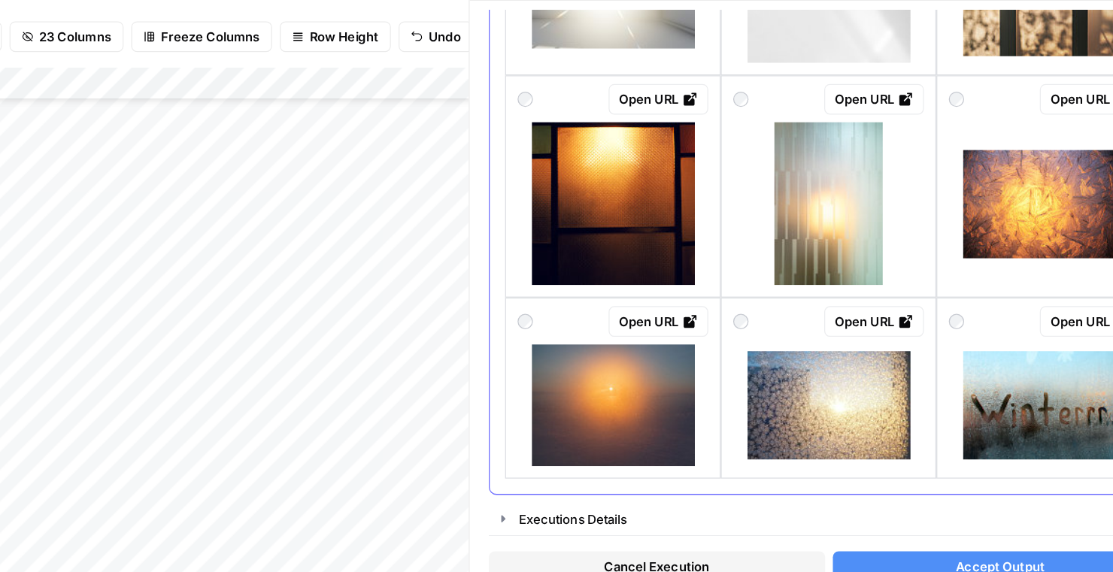
click at [767, 226] on div at bounding box center [832, 227] width 150 height 128
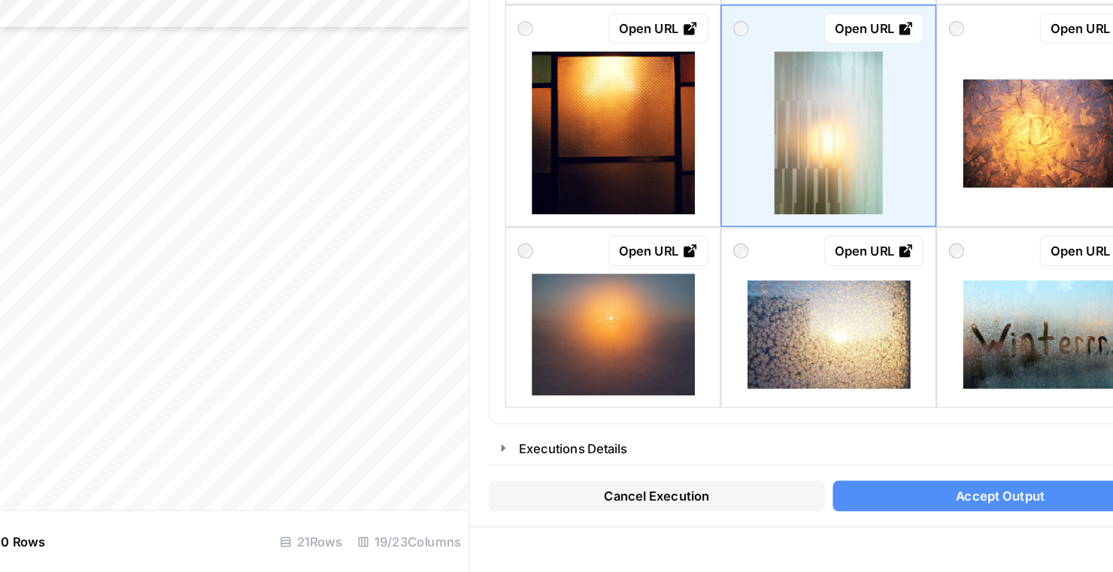
click at [881, 514] on button "Accept Output" at bounding box center [967, 512] width 264 height 24
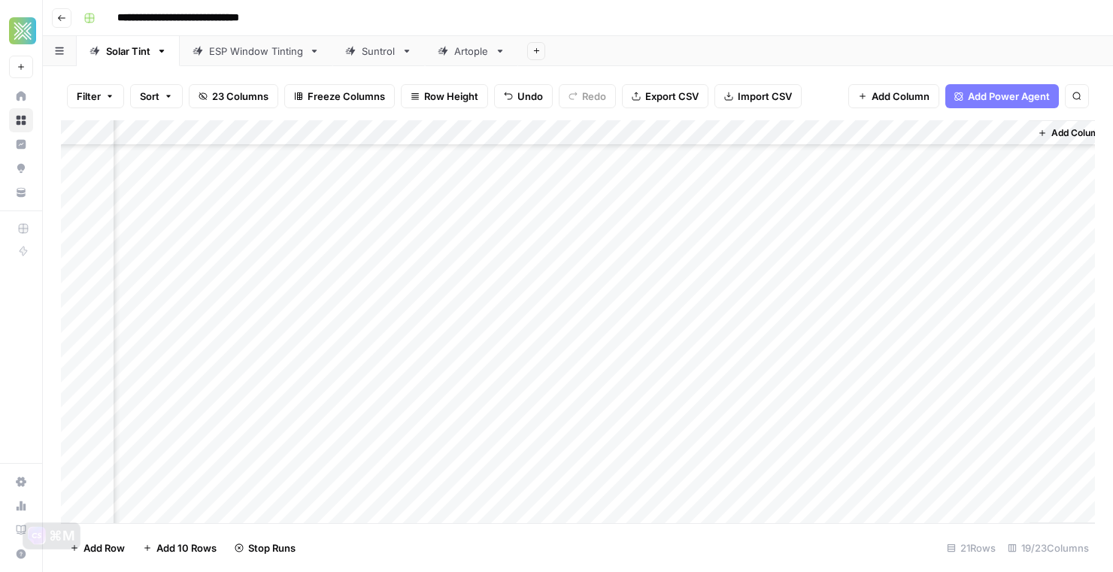
click at [694, 460] on div "Add Column" at bounding box center [578, 321] width 1034 height 403
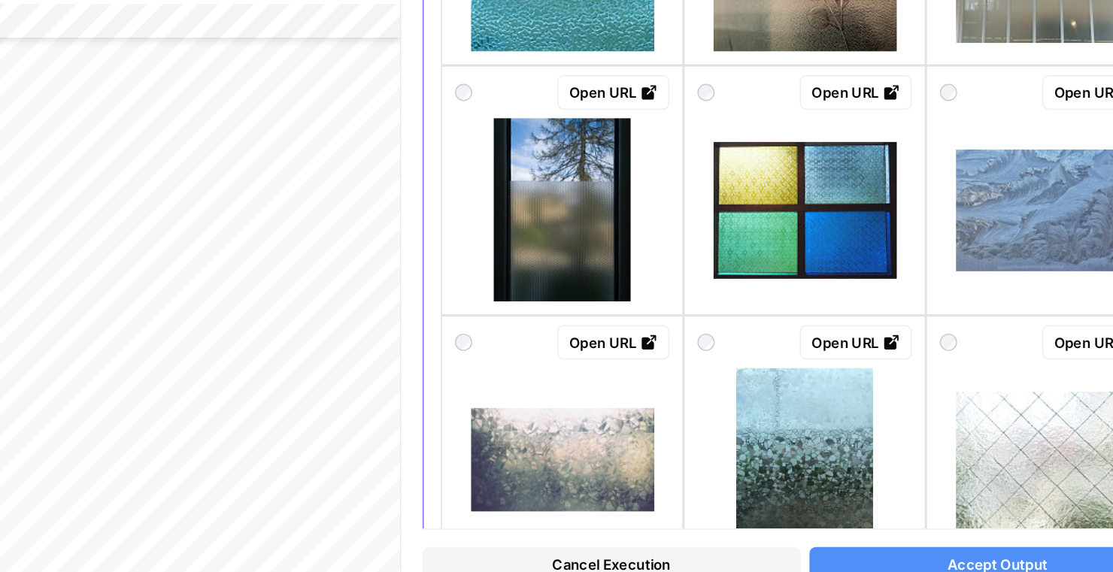
scroll to position [742, 0]
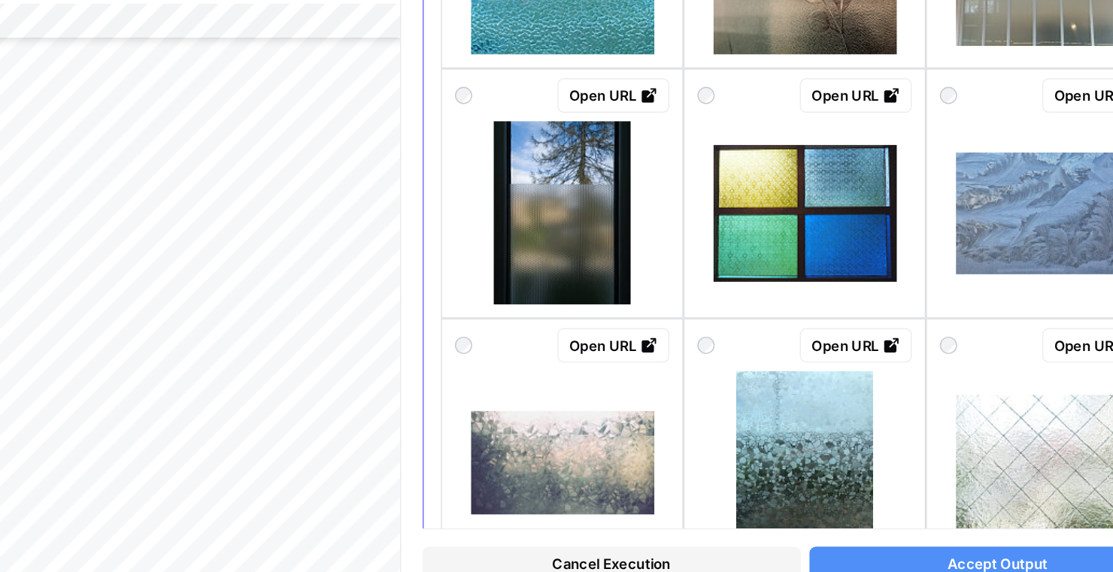
click at [791, 203] on div at bounding box center [832, 267] width 150 height 128
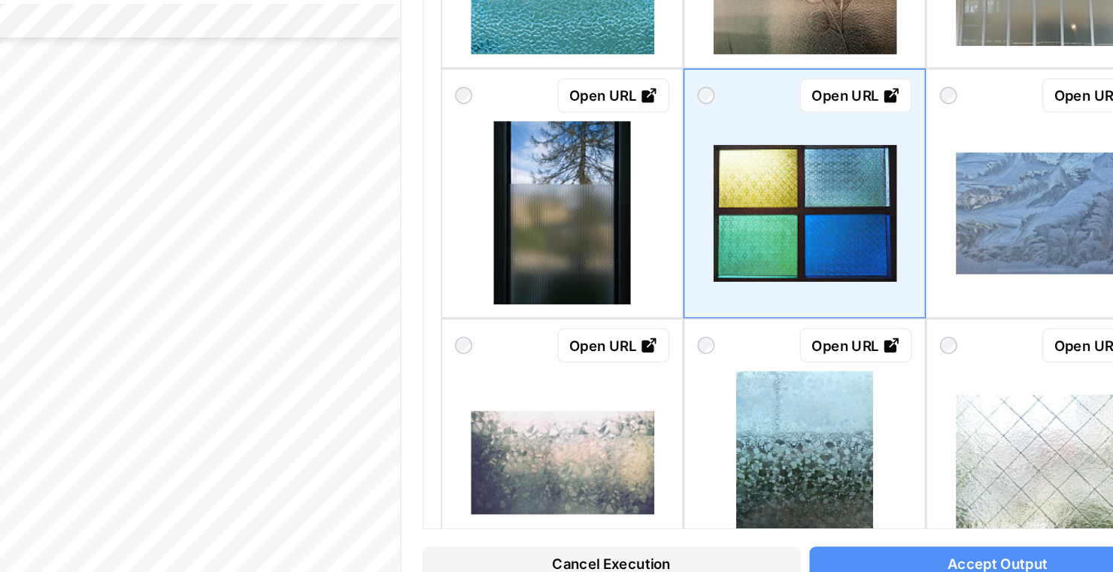
click at [882, 503] on button "Accept Output" at bounding box center [967, 512] width 264 height 24
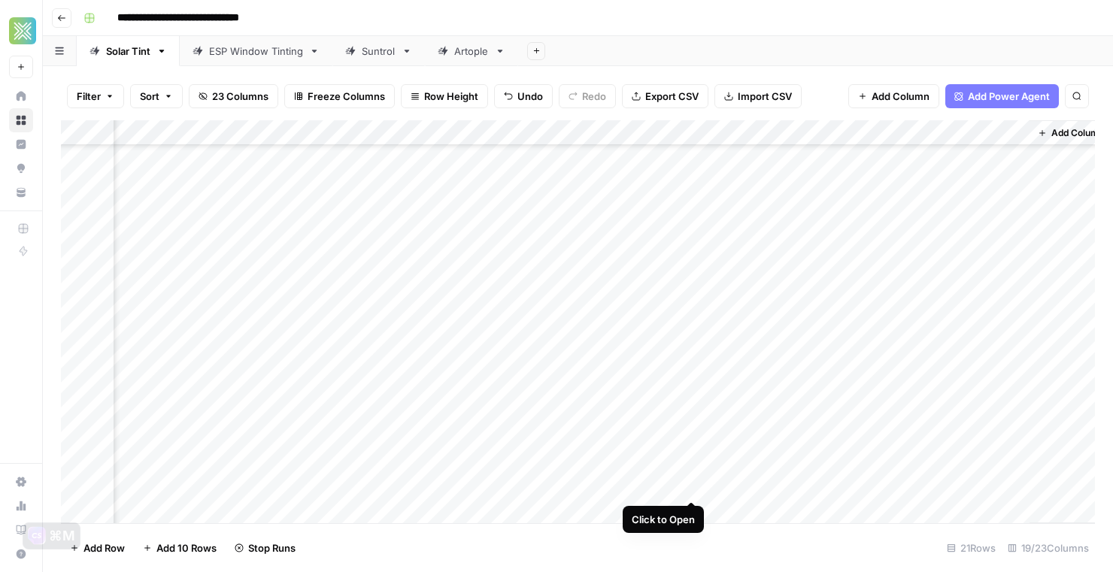
click at [690, 487] on div "Add Column" at bounding box center [578, 321] width 1034 height 403
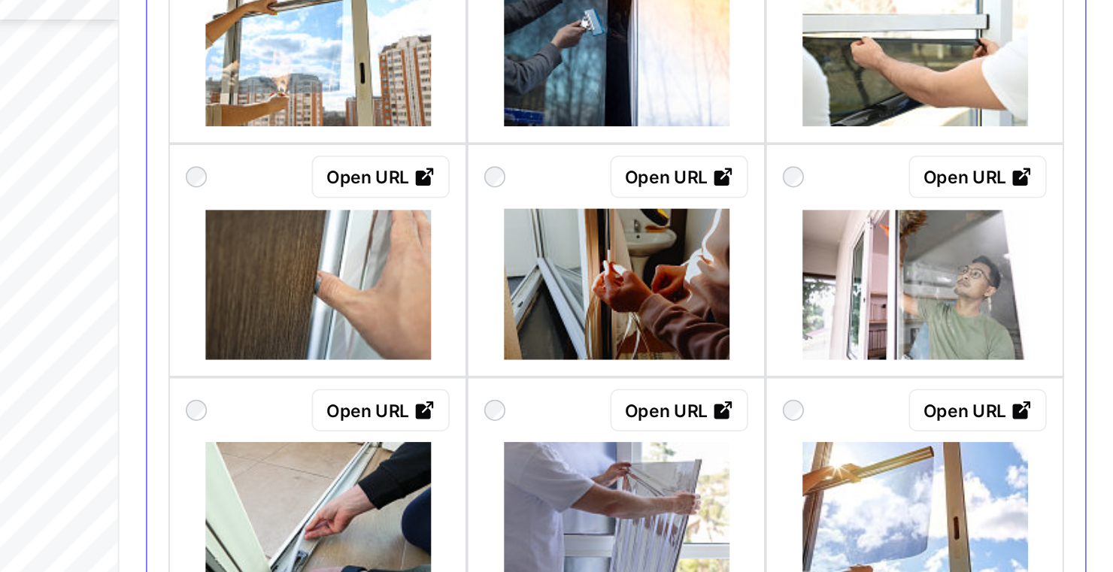
scroll to position [493, 0]
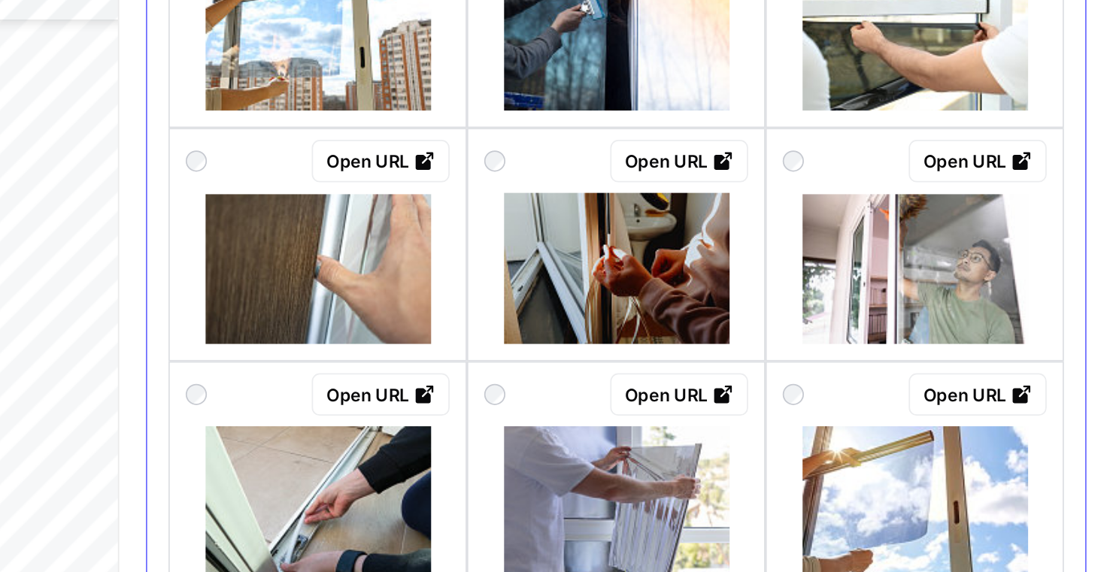
click at [933, 305] on div at bounding box center [1001, 286] width 150 height 86
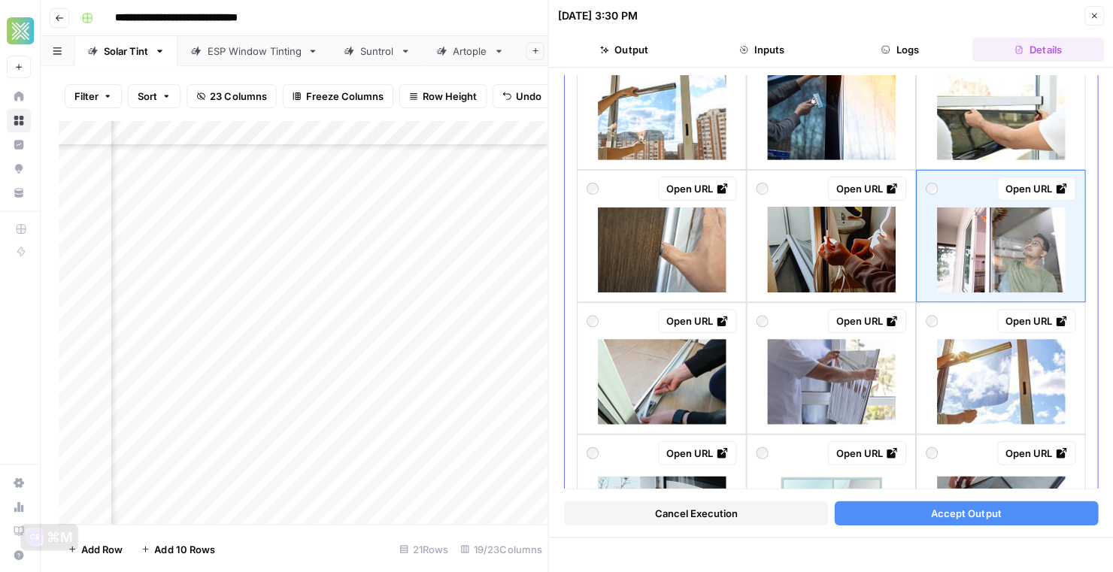
scroll to position [0, 0]
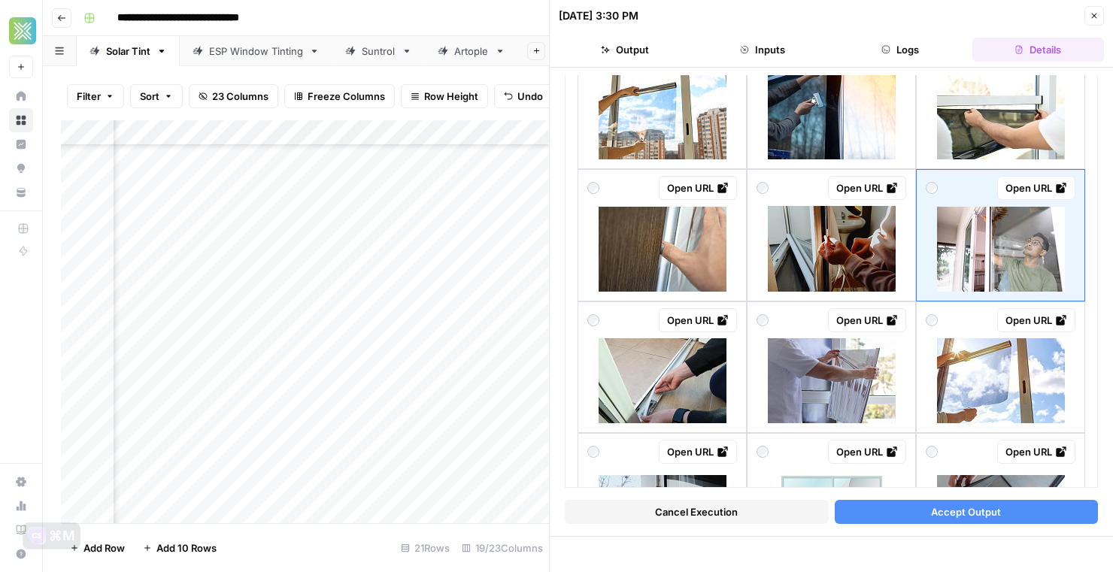
click at [897, 506] on button "Accept Output" at bounding box center [967, 512] width 264 height 24
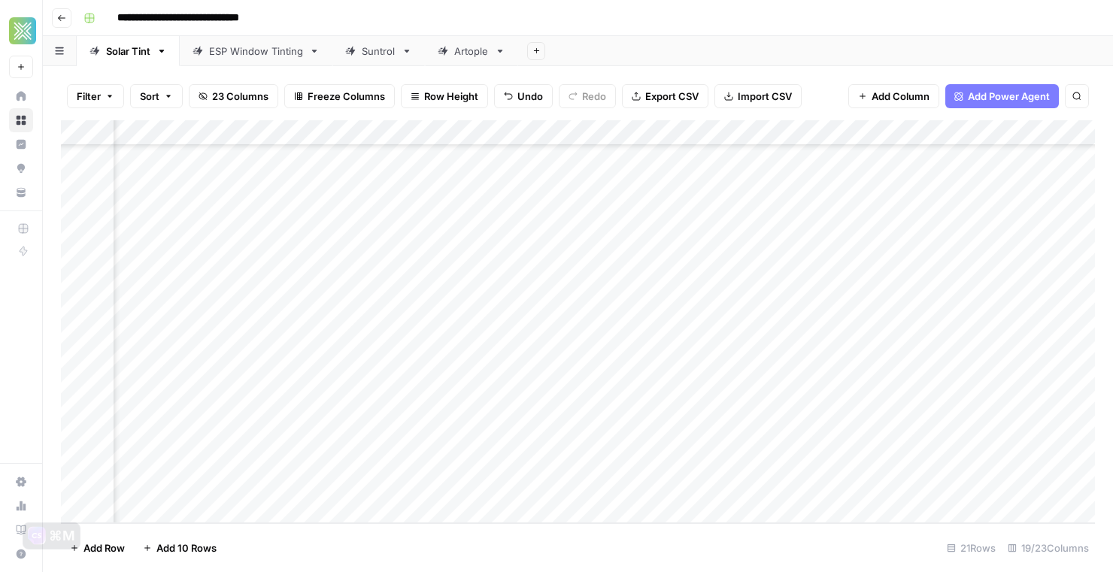
scroll to position [184, 1345]
